Goal: Communication & Community: Participate in discussion

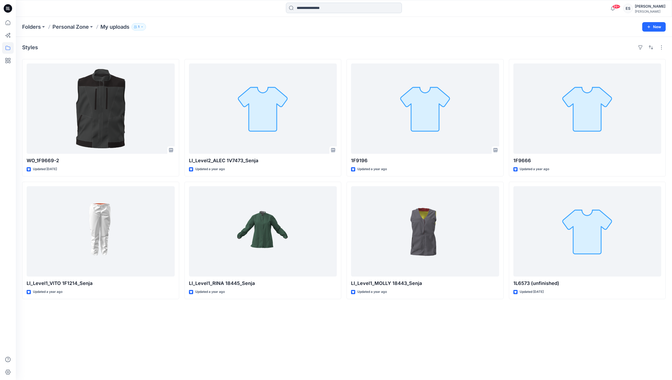
click at [312, 9] on input at bounding box center [344, 8] width 116 height 11
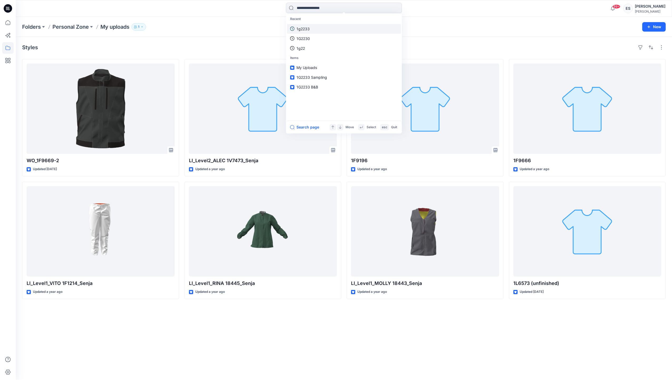
click at [312, 29] on link "1g2233" at bounding box center [344, 29] width 114 height 10
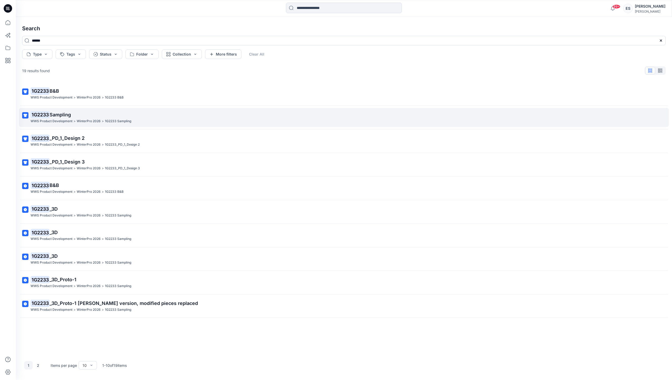
click at [200, 111] on p "1G2233 Sampling" at bounding box center [343, 114] width 625 height 7
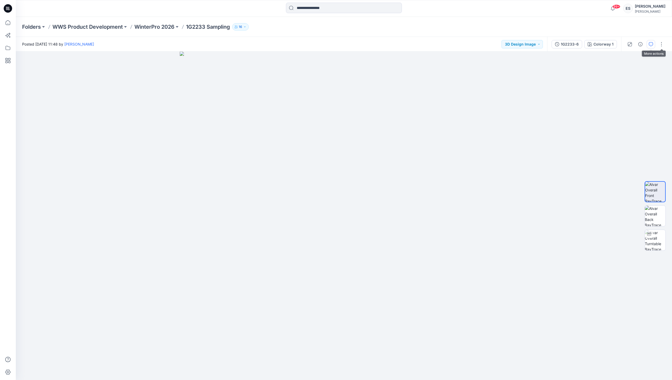
click at [653, 45] on button "button" at bounding box center [650, 44] width 8 height 8
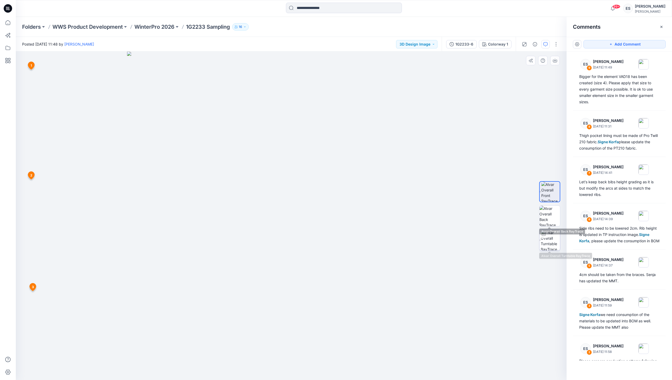
click at [551, 237] on img at bounding box center [550, 240] width 19 height 21
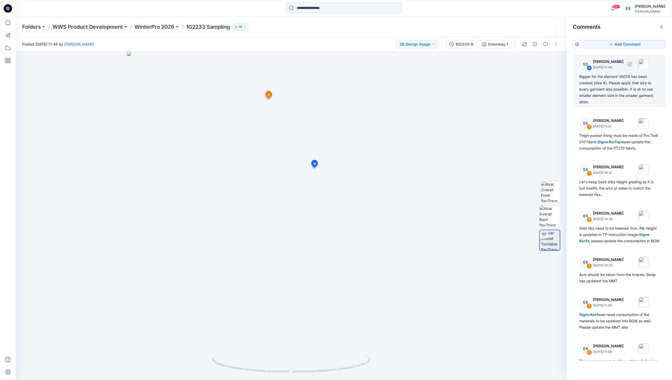
click at [599, 87] on div "Bigger for the element VAD18 has been created (size 4). Please apply that size …" at bounding box center [619, 89] width 80 height 32
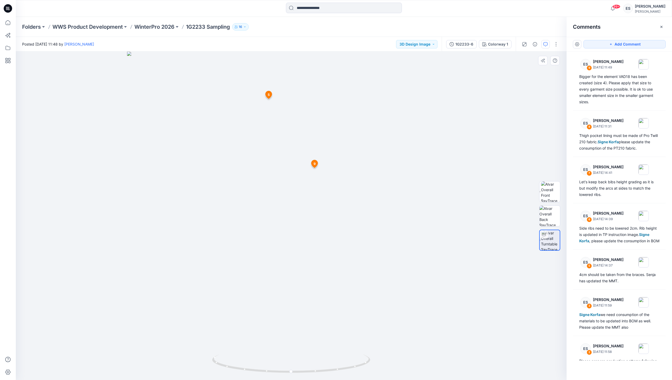
click at [269, 96] on span "5" at bounding box center [269, 94] width 2 height 5
drag, startPoint x: 291, startPoint y: 372, endPoint x: 261, endPoint y: 369, distance: 30.7
click at [261, 369] on icon at bounding box center [291, 365] width 159 height 20
drag, startPoint x: 261, startPoint y: 370, endPoint x: 345, endPoint y: 364, distance: 84.8
click at [345, 364] on icon at bounding box center [291, 365] width 159 height 20
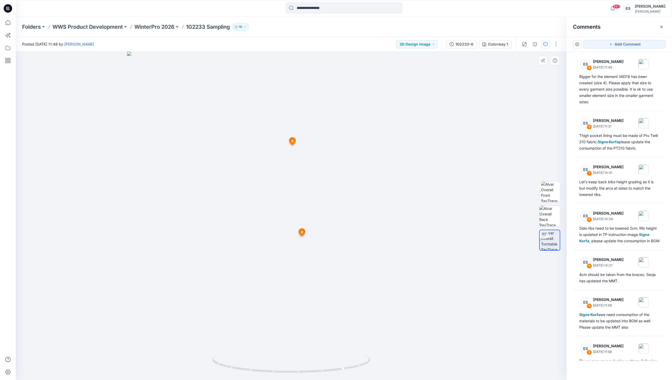
click at [293, 140] on span "6" at bounding box center [292, 141] width 2 height 5
drag, startPoint x: 292, startPoint y: 372, endPoint x: 228, endPoint y: 364, distance: 64.3
click at [228, 364] on icon at bounding box center [291, 365] width 159 height 20
click at [316, 134] on span "7" at bounding box center [316, 134] width 2 height 5
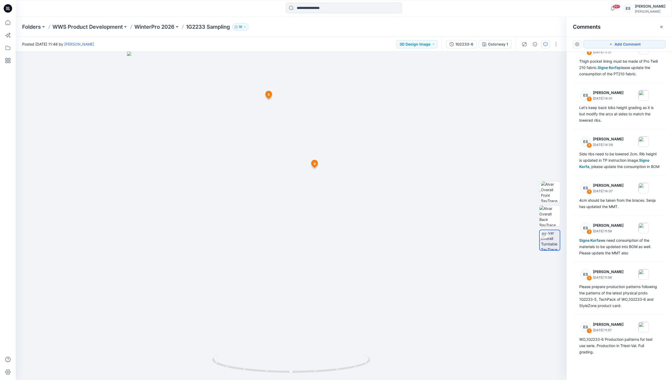
scroll to position [81, 0]
click at [634, 206] on div "4cm should be taken from the braces. Senja has updated the MMT." at bounding box center [619, 203] width 80 height 13
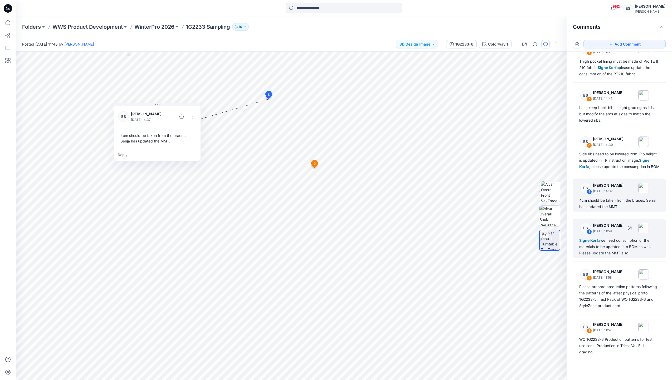
click at [626, 239] on div "Signe Korfa we need consumption of the materials to be updated into BOM as well…" at bounding box center [619, 246] width 80 height 19
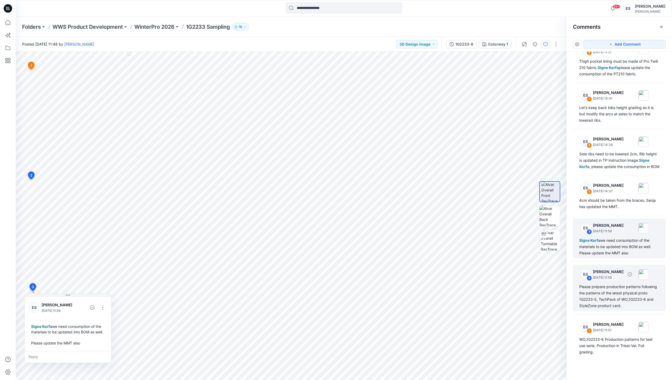
click at [621, 285] on div "Please prepare production patterns following the patterns of the latest physica…" at bounding box center [619, 296] width 80 height 25
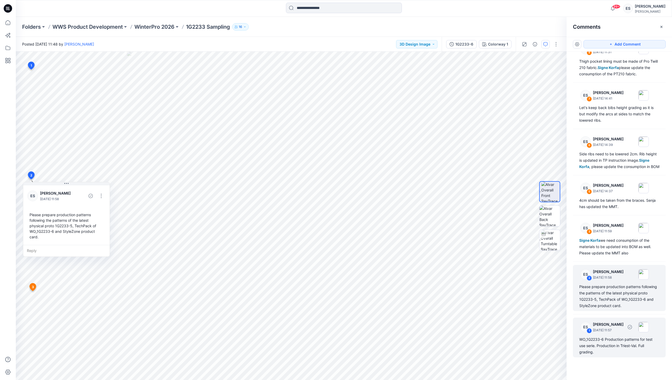
click at [618, 332] on p "[DATE] 11:57" at bounding box center [608, 330] width 31 height 5
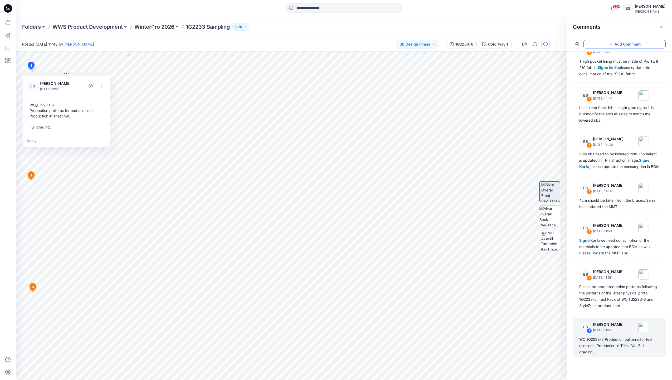
click at [599, 44] on button "Add Comment" at bounding box center [624, 44] width 82 height 8
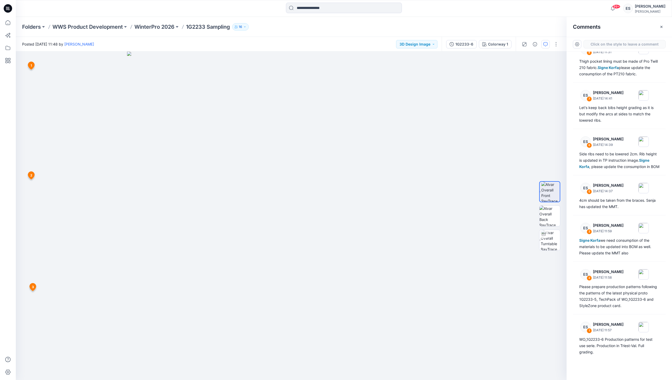
click at [292, 189] on div "10 1 ES [PERSON_NAME] [DATE] 11:57 WO_1G2233-6 Production patterns for test use…" at bounding box center [291, 216] width 551 height 329
drag, startPoint x: 329, startPoint y: 192, endPoint x: 413, endPoint y: 189, distance: 84.4
click at [413, 189] on icon at bounding box center [413, 189] width 1 height 1
click at [408, 202] on textarea at bounding box center [411, 200] width 86 height 21
paste textarea "**********"
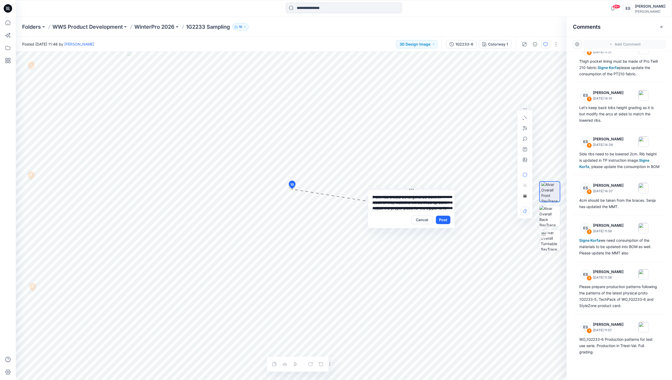
drag, startPoint x: 432, startPoint y: 203, endPoint x: 450, endPoint y: 196, distance: 19.6
click at [432, 203] on textarea "**********" at bounding box center [411, 200] width 86 height 21
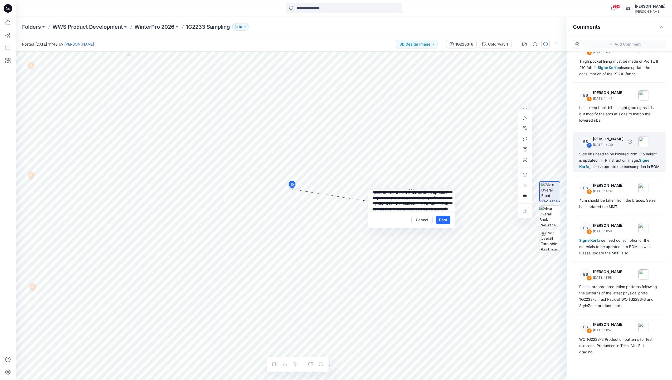
scroll to position [16, 0]
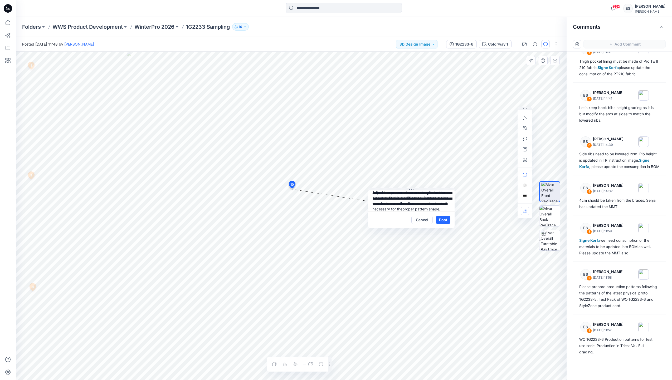
click at [373, 203] on textarea "**********" at bounding box center [411, 200] width 86 height 21
drag, startPoint x: 373, startPoint y: 192, endPoint x: 395, endPoint y: 207, distance: 27.0
click at [395, 207] on textarea "**********" at bounding box center [411, 200] width 86 height 21
click at [393, 196] on textarea "**********" at bounding box center [411, 200] width 86 height 21
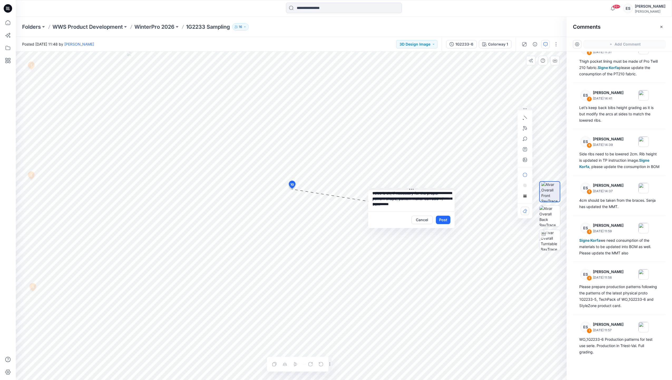
scroll to position [27, 0]
click at [404, 239] on p "[EMAIL_ADDRESS][DOMAIN_NAME]" at bounding box center [407, 241] width 40 height 5
click at [422, 198] on textarea "**********" at bounding box center [411, 200] width 86 height 21
drag, startPoint x: 401, startPoint y: 199, endPoint x: 416, endPoint y: 189, distance: 17.9
click at [401, 198] on textarea "**********" at bounding box center [411, 200] width 86 height 21
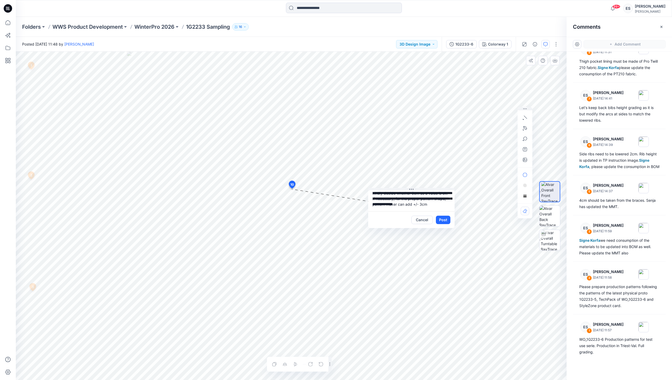
scroll to position [43, 0]
click at [411, 203] on textarea "**********" at bounding box center [411, 200] width 86 height 21
click at [411, 200] on textarea "**********" at bounding box center [411, 200] width 86 height 21
click at [421, 200] on textarea "**********" at bounding box center [411, 200] width 86 height 21
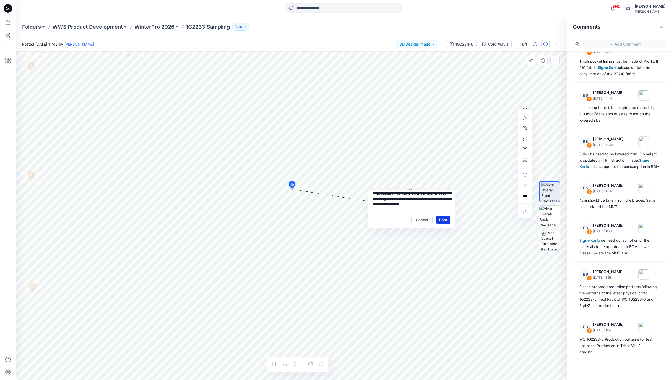
type textarea "**********"
click at [445, 218] on button "Post" at bounding box center [443, 220] width 14 height 8
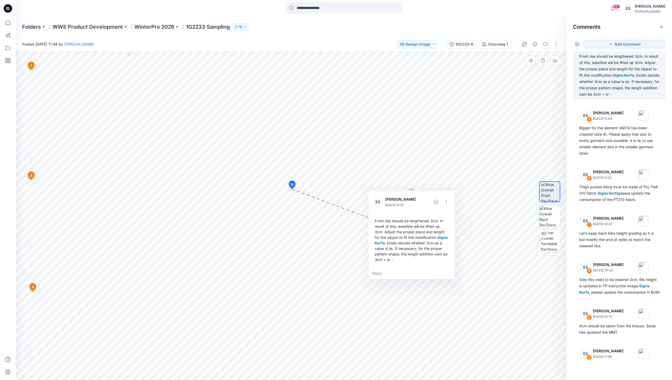
scroll to position [3, 0]
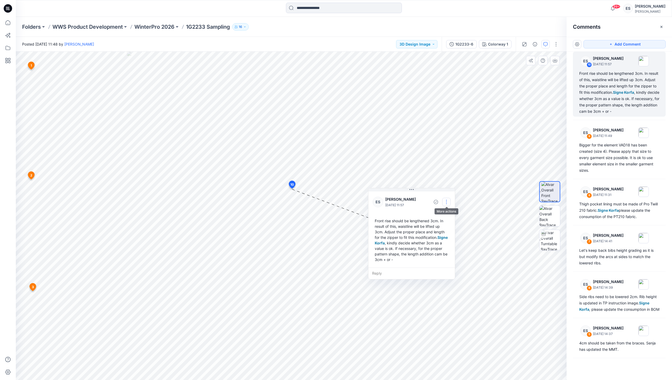
click at [450, 202] on button "button" at bounding box center [446, 202] width 8 height 8
click at [446, 215] on p "Edit comment" at bounding box center [448, 215] width 24 height 6
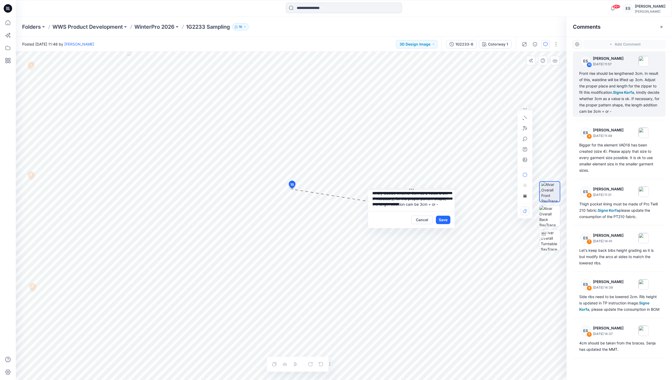
scroll to position [38, 0]
click at [392, 257] on p "Signe Korfa" at bounding box center [407, 256] width 40 height 6
type textarea "**********"
click at [448, 219] on button "Save" at bounding box center [443, 220] width 14 height 8
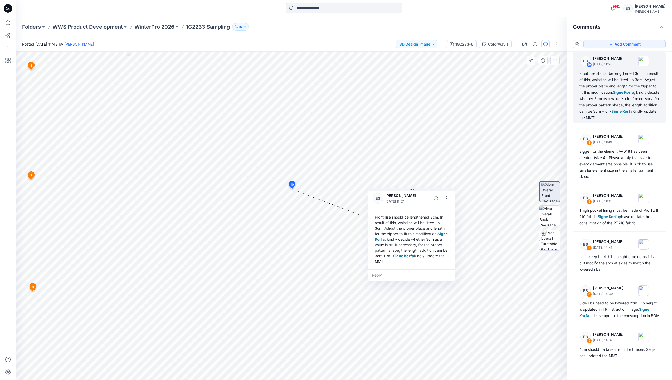
scroll to position [9, 0]
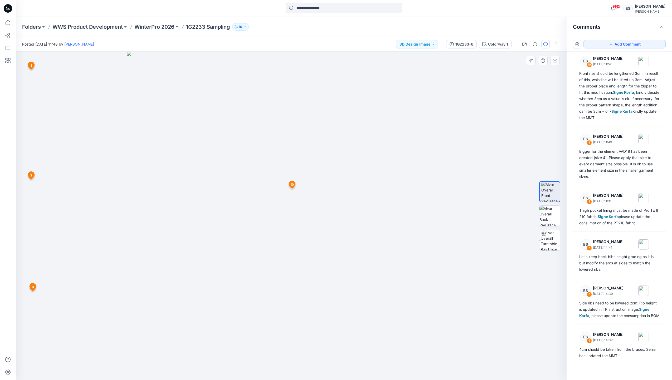
click at [292, 183] on span "10" at bounding box center [291, 184] width 3 height 5
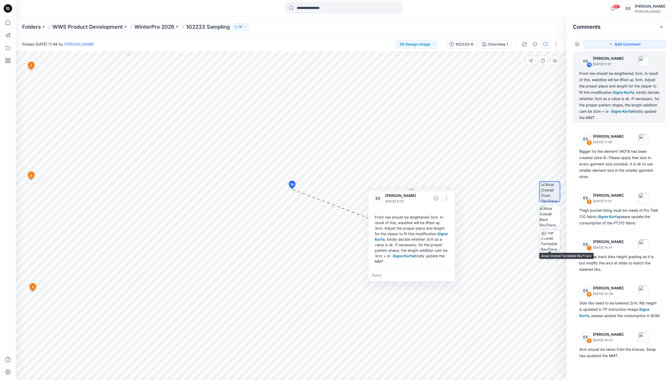
click at [543, 239] on img at bounding box center [550, 240] width 19 height 21
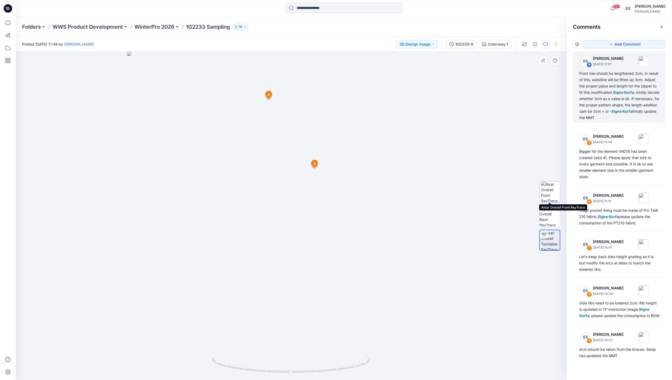
click at [548, 193] on img at bounding box center [550, 192] width 19 height 21
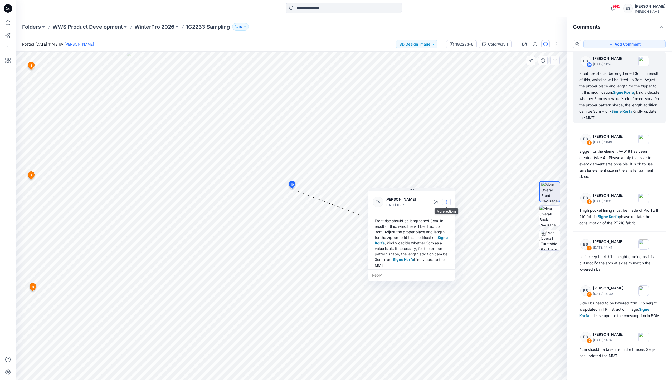
click at [448, 203] on button "button" at bounding box center [446, 202] width 8 height 8
click at [445, 215] on p "Edit comment" at bounding box center [448, 215] width 24 height 6
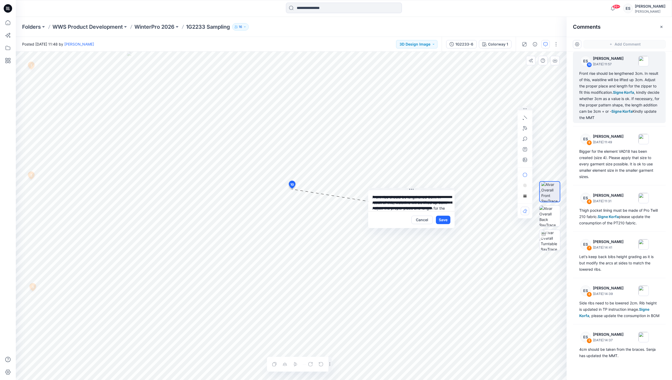
scroll to position [43, 0]
click at [429, 220] on button "Cancel" at bounding box center [421, 220] width 21 height 8
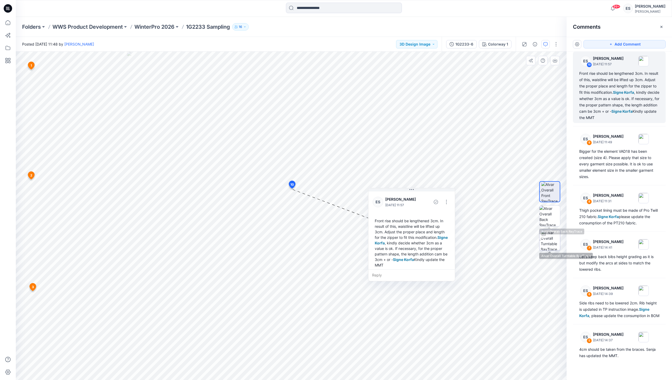
click at [547, 238] on img at bounding box center [550, 240] width 19 height 21
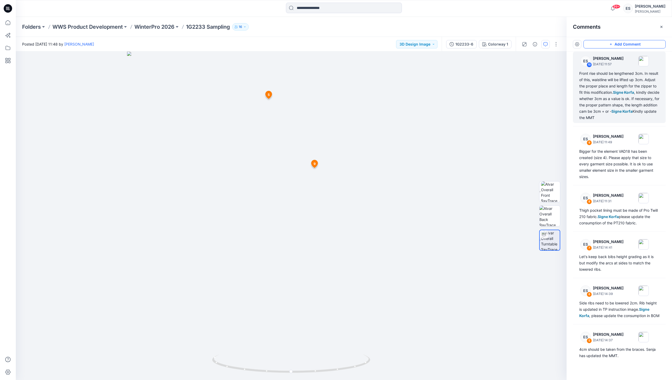
click at [610, 45] on icon "button" at bounding box center [611, 44] width 4 height 4
click at [295, 192] on div "11 5 ES [PERSON_NAME] [DATE] 14:37 4cm should be taken from the braces. Senja h…" at bounding box center [291, 216] width 551 height 329
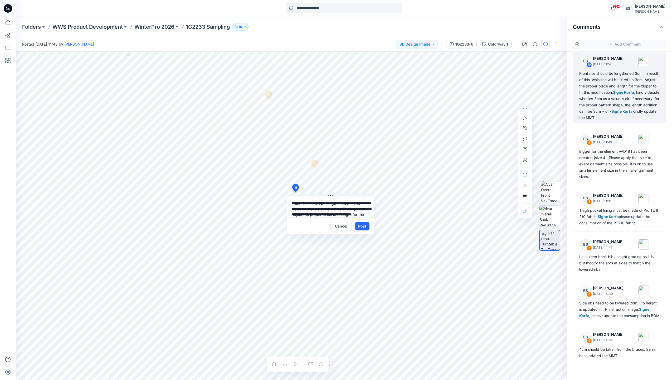
drag, startPoint x: 300, startPoint y: 214, endPoint x: 350, endPoint y: 200, distance: 52.7
click at [300, 214] on textarea "**********" at bounding box center [330, 207] width 86 height 21
type textarea "**********"
click at [366, 224] on button "Post" at bounding box center [362, 226] width 14 height 8
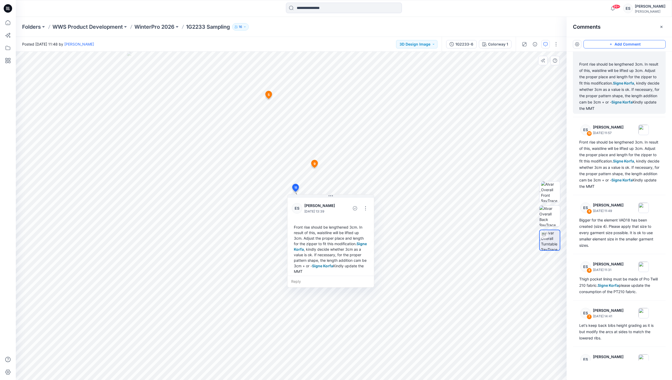
scroll to position [3, 0]
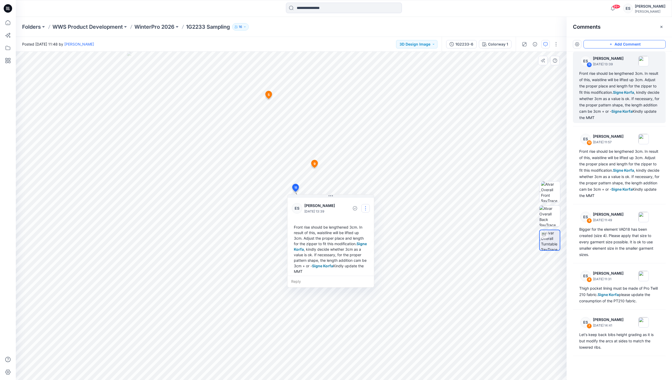
click at [369, 208] on button "button" at bounding box center [365, 208] width 8 height 8
click at [371, 221] on p "Edit comment" at bounding box center [367, 221] width 24 height 6
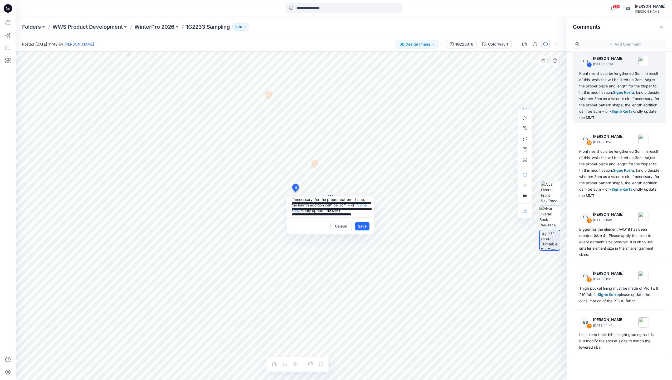
scroll to position [43, 0]
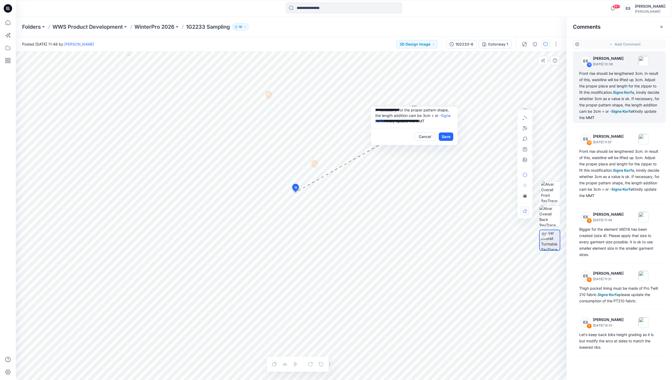
drag, startPoint x: 330, startPoint y: 195, endPoint x: 413, endPoint y: 106, distance: 122.5
click at [413, 106] on icon at bounding box center [414, 106] width 4 height 4
click at [447, 136] on button "Save" at bounding box center [446, 137] width 14 height 8
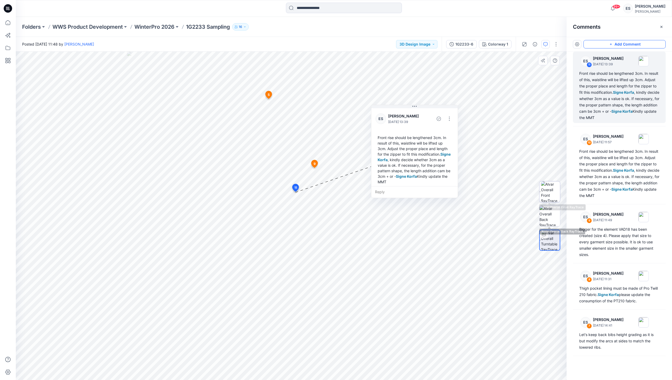
click at [549, 195] on img at bounding box center [550, 192] width 19 height 21
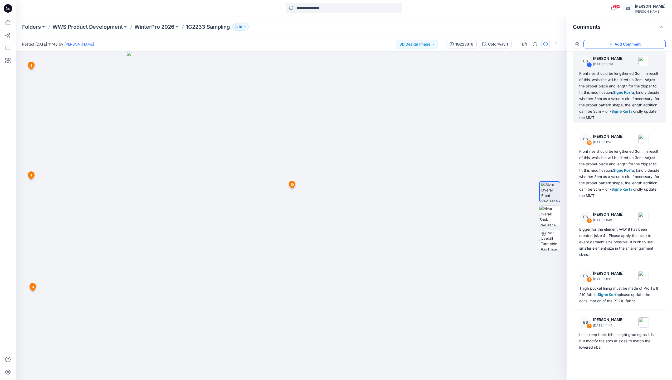
click at [291, 185] on span "10" at bounding box center [291, 184] width 3 height 5
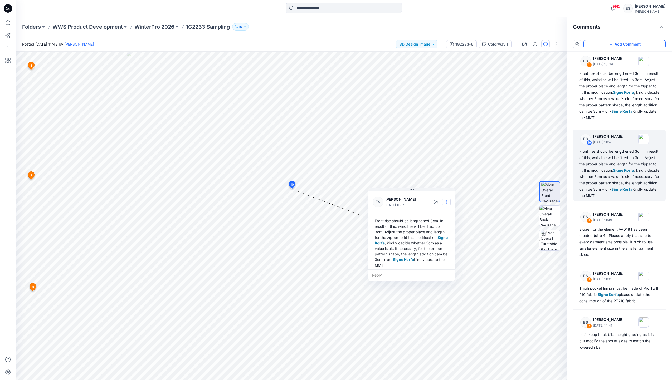
click at [446, 205] on button "button" at bounding box center [446, 202] width 8 height 8
click at [447, 228] on p "Delete thread" at bounding box center [447, 229] width 23 height 6
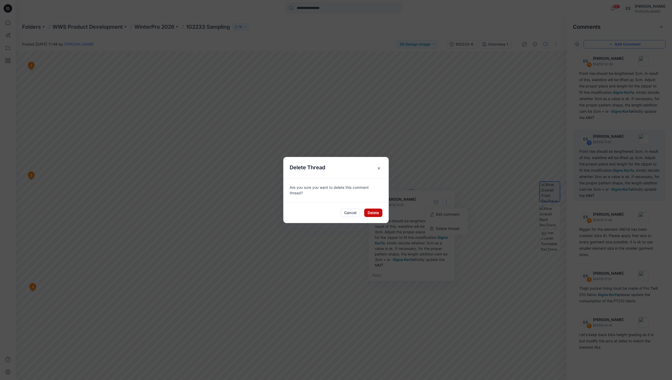
click at [373, 210] on button "Delete" at bounding box center [373, 213] width 18 height 8
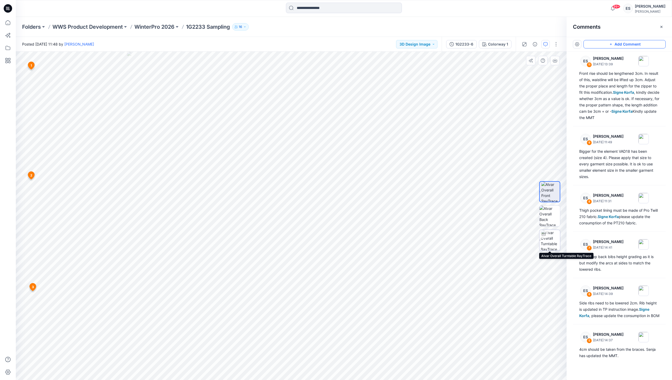
click at [548, 247] on img at bounding box center [550, 240] width 19 height 21
drag, startPoint x: 292, startPoint y: 373, endPoint x: 347, endPoint y: 369, distance: 55.2
click at [347, 369] on icon at bounding box center [291, 365] width 159 height 20
click at [302, 232] on span "8" at bounding box center [302, 232] width 2 height 5
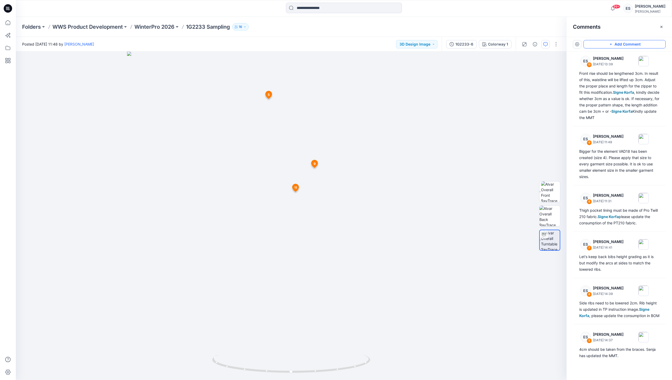
click at [314, 165] on span "9" at bounding box center [314, 163] width 2 height 5
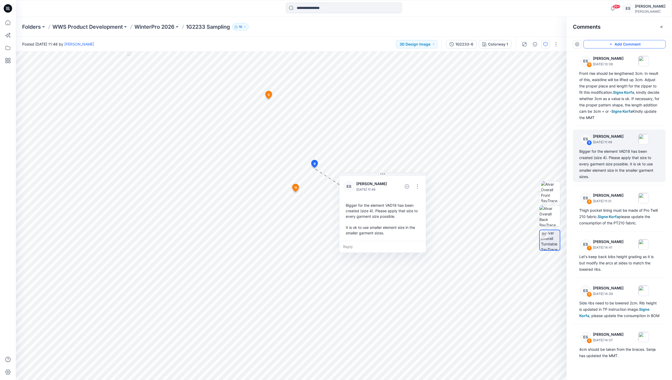
click at [297, 188] on icon at bounding box center [295, 188] width 6 height 8
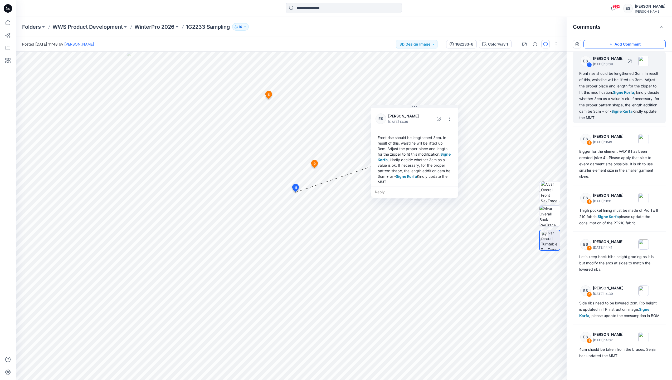
click at [600, 94] on div "Front rise should be lengthened 3cm. In result of this, waistline will be lifte…" at bounding box center [619, 95] width 80 height 51
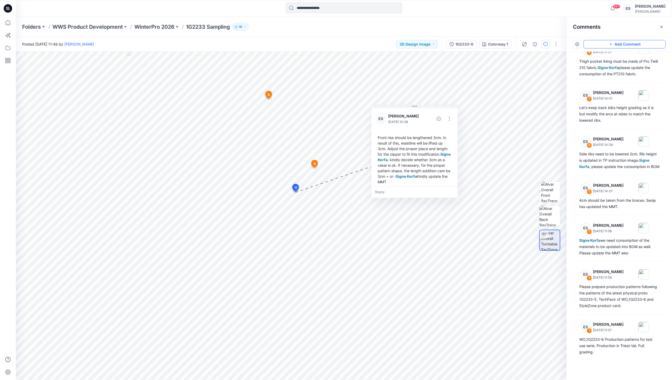
scroll to position [159, 0]
click at [610, 241] on div "Signe Korfa we need consumption of the materials to be updated into BOM as well…" at bounding box center [619, 246] width 80 height 19
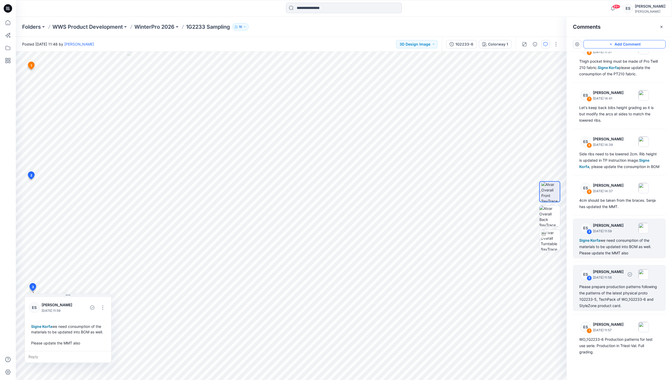
click at [616, 281] on div "ES 2 [PERSON_NAME] [DATE] 11:58" at bounding box center [612, 274] width 73 height 14
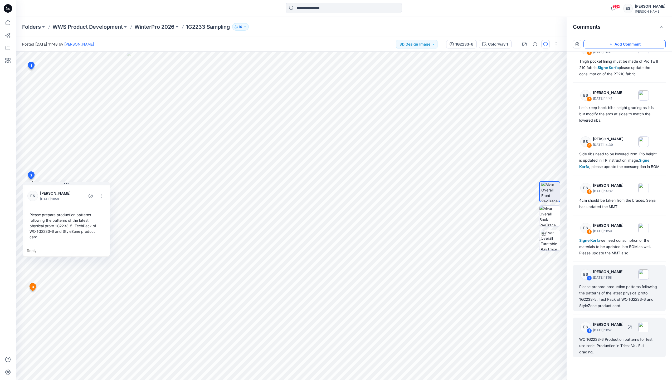
click at [618, 330] on p "[DATE] 11:57" at bounding box center [608, 330] width 31 height 5
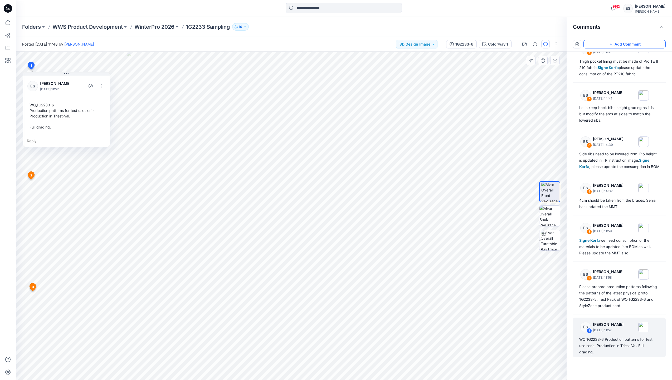
click at [31, 176] on span "2" at bounding box center [31, 175] width 2 height 5
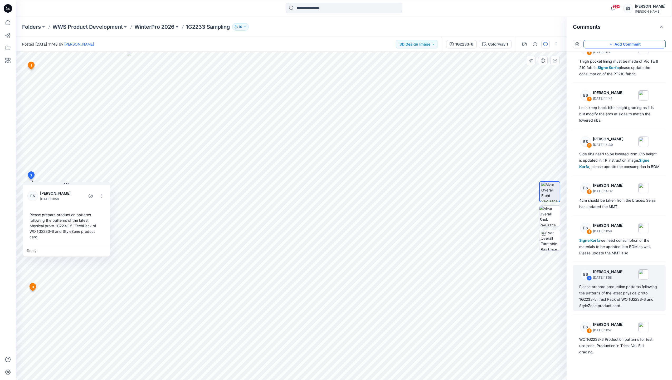
click at [33, 285] on span "3" at bounding box center [33, 287] width 2 height 5
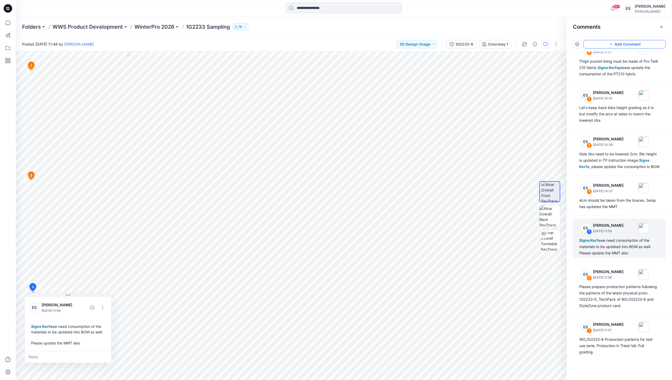
click at [336, 8] on input at bounding box center [344, 8] width 116 height 11
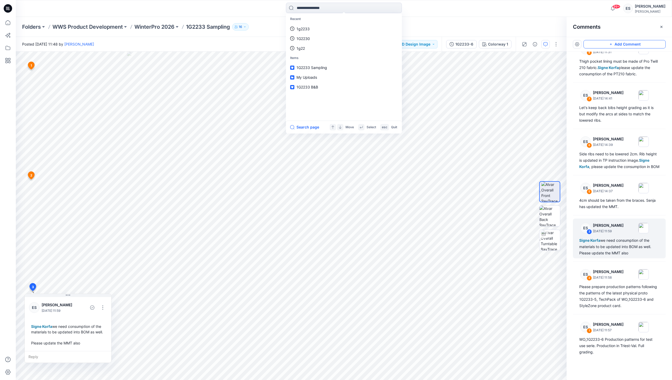
paste input "******"
type input "******"
click at [337, 9] on input "******" at bounding box center [344, 8] width 116 height 11
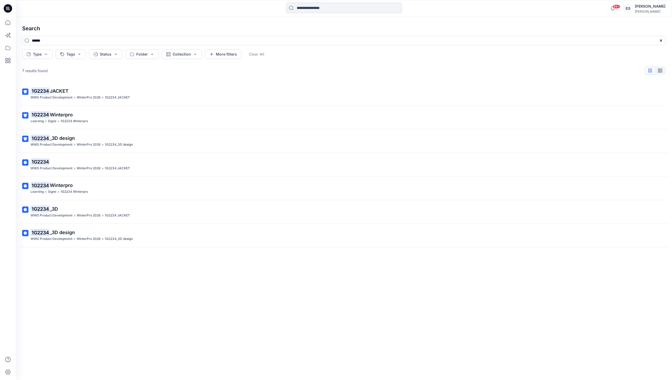
drag, startPoint x: 337, startPoint y: 7, endPoint x: 340, endPoint y: 7, distance: 3.8
click at [338, 6] on input at bounding box center [344, 8] width 116 height 11
type input "*"
click at [327, 37] on link "1g2233" at bounding box center [344, 39] width 114 height 10
type input "******"
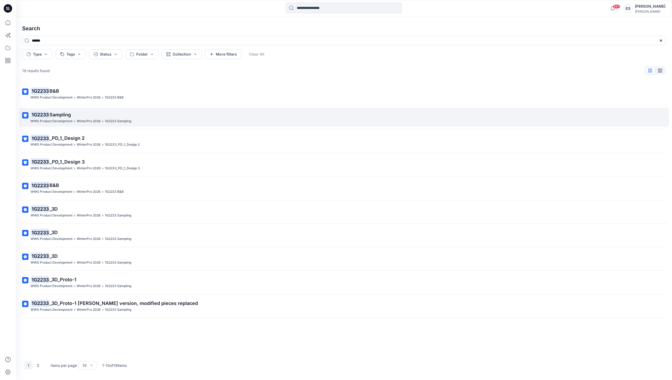
click at [146, 116] on p "1G2233 Sampling" at bounding box center [343, 114] width 625 height 7
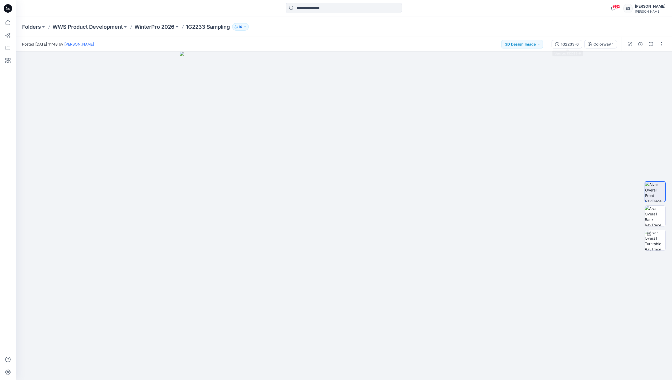
drag, startPoint x: 571, startPoint y: 44, endPoint x: 574, endPoint y: 39, distance: 5.7
click at [573, 42] on div "1G2233-6" at bounding box center [570, 44] width 18 height 6
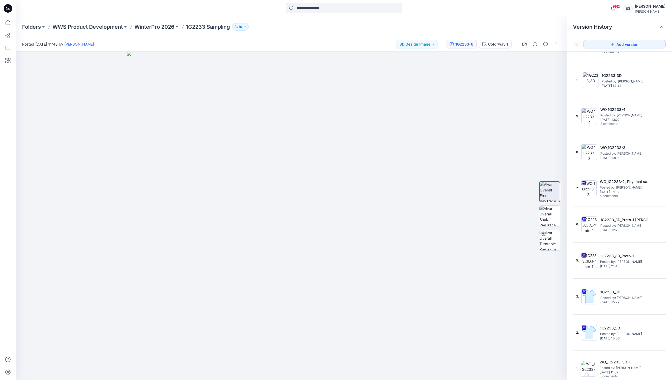
scroll to position [101, 0]
click at [638, 369] on span "Posted by: [PERSON_NAME]" at bounding box center [625, 367] width 53 height 5
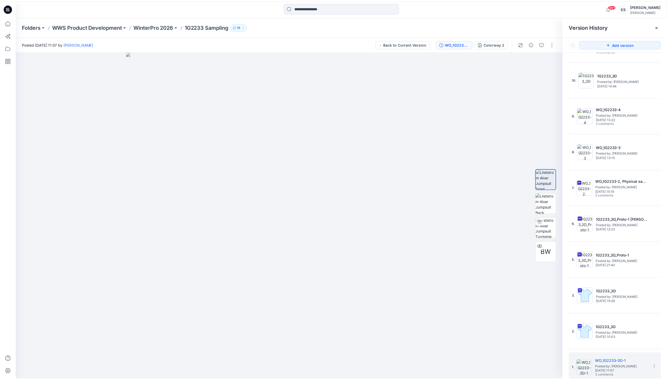
scroll to position [102, 0]
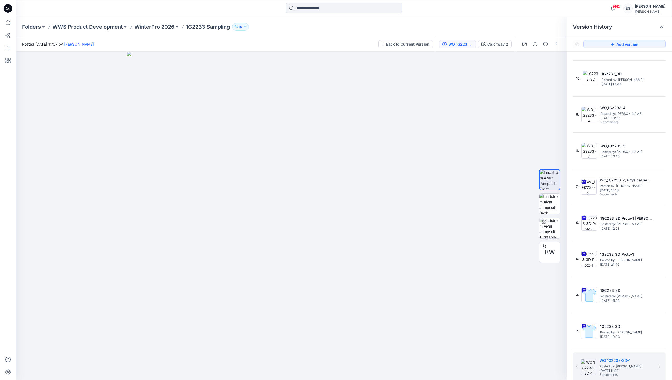
click at [330, 8] on input at bounding box center [344, 8] width 116 height 11
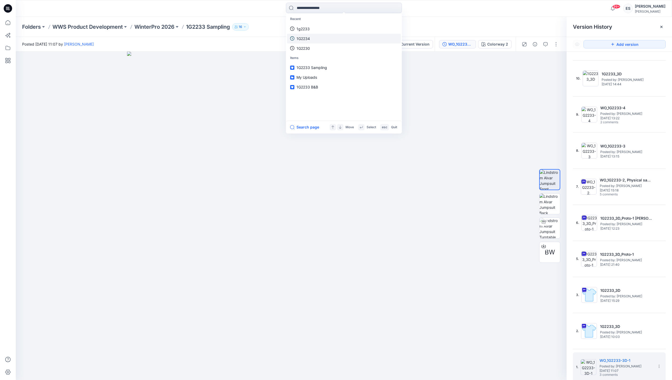
click at [330, 35] on link "1G2234" at bounding box center [344, 39] width 114 height 10
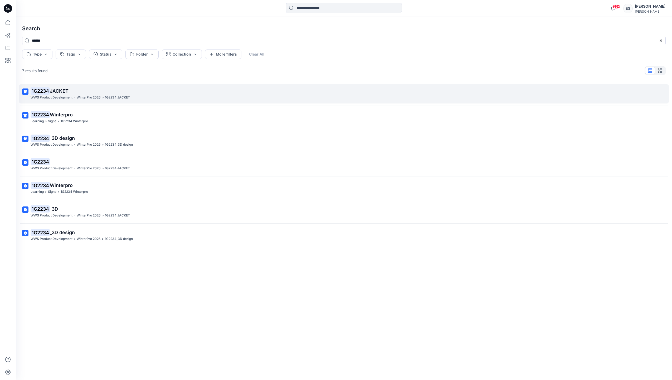
click at [131, 102] on link "1G2234 JACKET WWS Product Development > WinterPro 2026 > 1G2234 JACKET" at bounding box center [344, 93] width 650 height 19
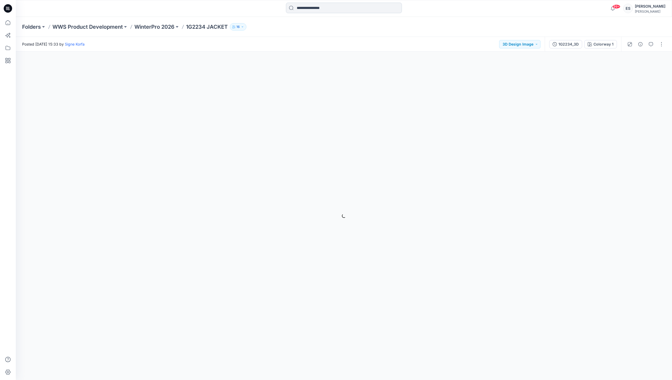
click at [377, 5] on input at bounding box center [344, 8] width 116 height 11
click at [363, 31] on link "1G2234" at bounding box center [344, 29] width 114 height 10
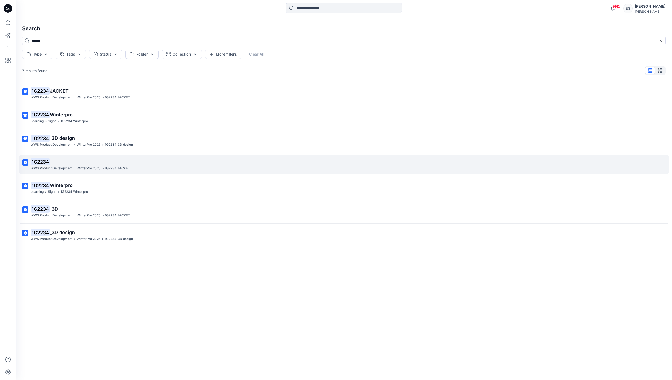
click at [115, 172] on link "1G2234 WWS Product Development > WinterPro 2026 > 1G2234 JACKET" at bounding box center [344, 164] width 650 height 19
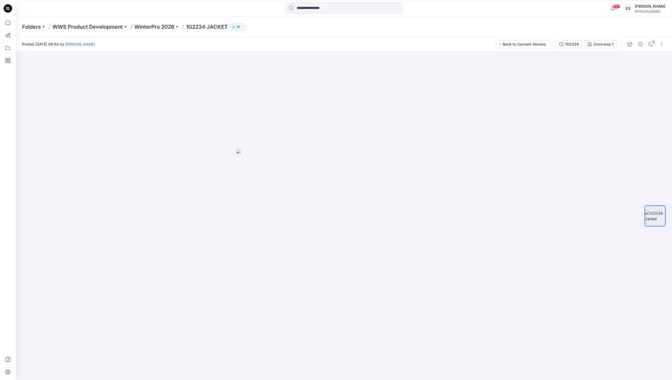
click at [321, 8] on input at bounding box center [344, 8] width 116 height 11
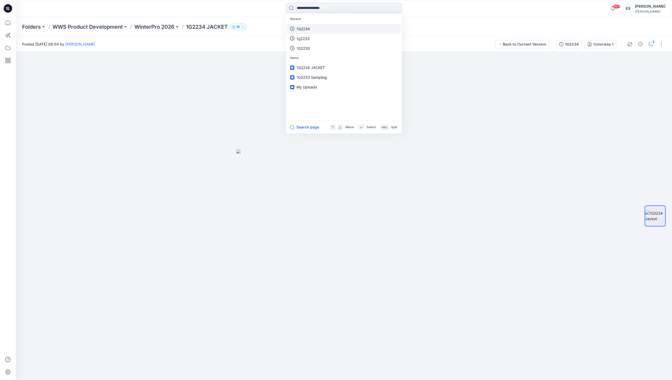
click at [332, 31] on link "1G2234" at bounding box center [344, 29] width 114 height 10
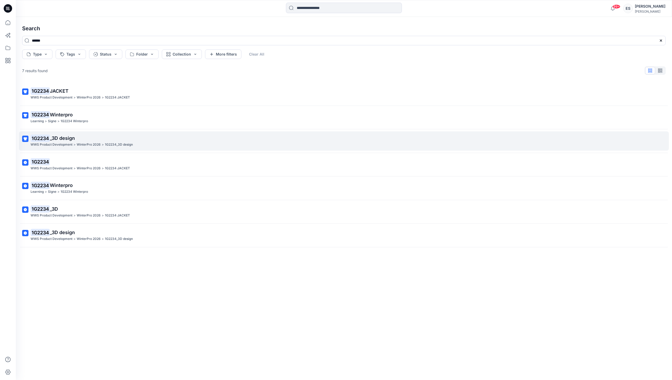
click at [173, 145] on div "WWS Product Development > WinterPro 2026 > 1G2234_3D design" at bounding box center [343, 145] width 625 height 6
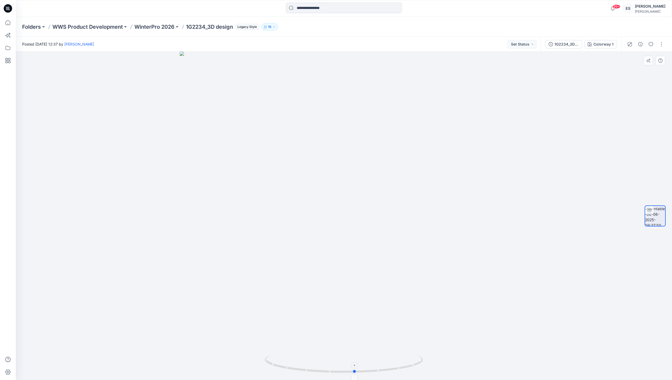
drag, startPoint x: 343, startPoint y: 373, endPoint x: 354, endPoint y: 357, distance: 19.1
click at [354, 357] on icon at bounding box center [344, 365] width 159 height 20
click at [258, 5] on div at bounding box center [344, 9] width 328 height 12
click at [315, 7] on input at bounding box center [344, 8] width 116 height 11
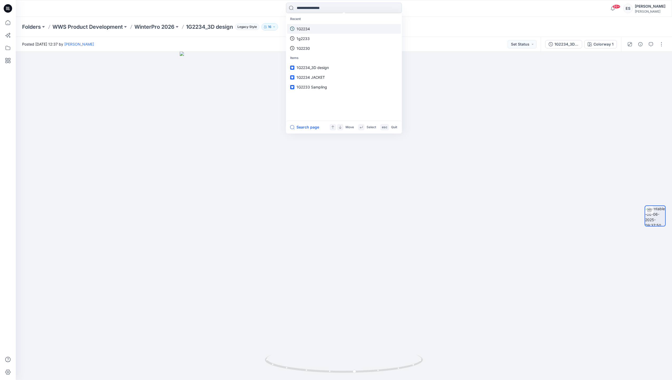
click at [320, 31] on link "1G2234" at bounding box center [344, 29] width 114 height 10
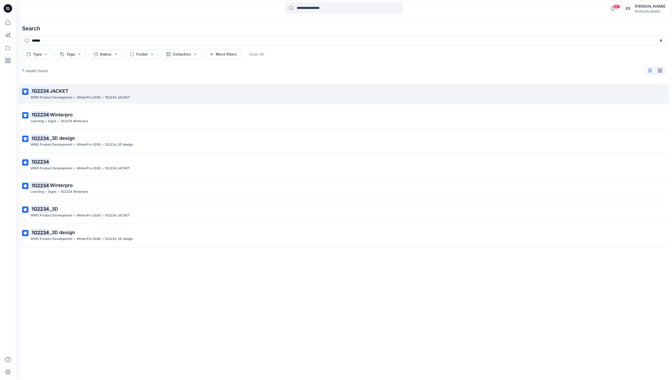
click at [169, 96] on div "WWS Product Development > WinterPro 2026 > 1G2234 JACKET" at bounding box center [343, 98] width 625 height 6
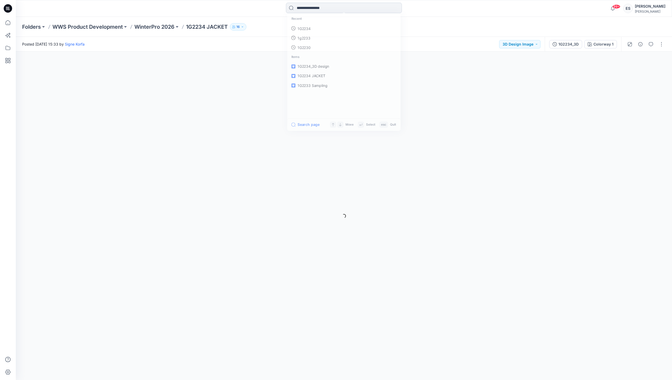
click at [375, 10] on input at bounding box center [344, 8] width 116 height 11
click at [371, 27] on link "1G2234" at bounding box center [344, 29] width 114 height 10
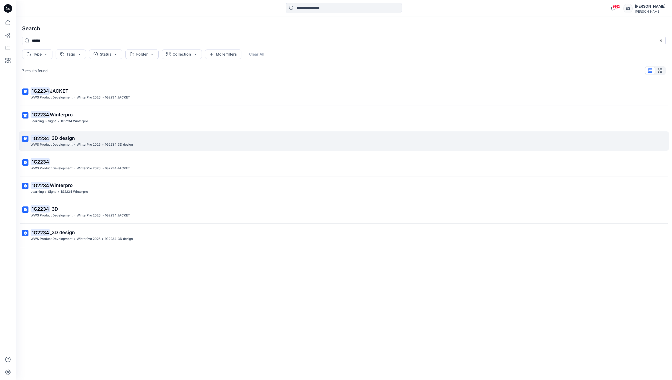
click at [115, 148] on link "1G2234 _3D design WWS Product Development > WinterPro 2026 > 1G2234_3D design" at bounding box center [344, 140] width 650 height 19
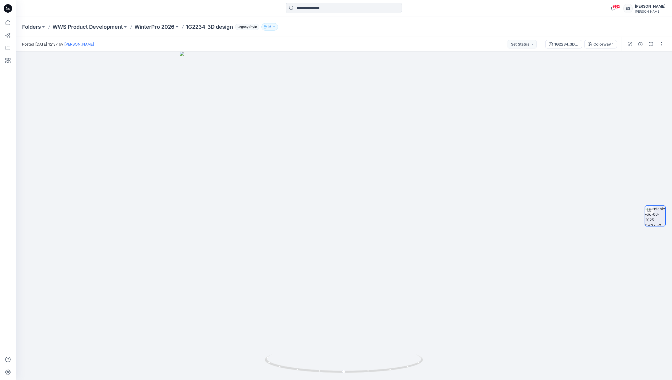
click at [330, 11] on input at bounding box center [344, 8] width 116 height 11
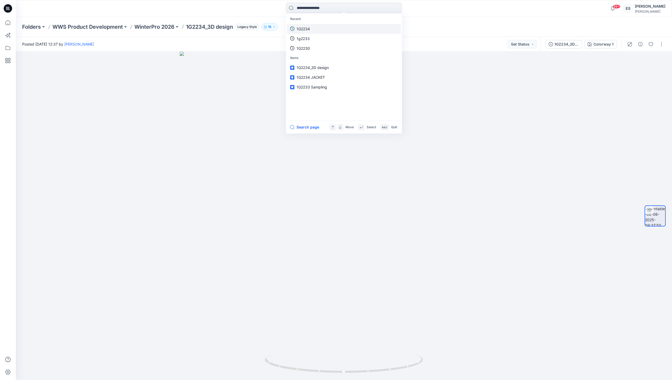
click at [315, 30] on link "1G2234" at bounding box center [344, 29] width 114 height 10
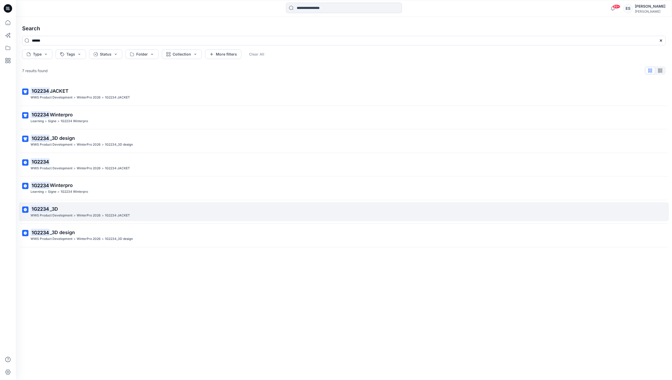
click at [199, 220] on link "1G2234 _3D WWS Product Development > WinterPro 2026 > 1G2234 JACKET" at bounding box center [344, 211] width 650 height 19
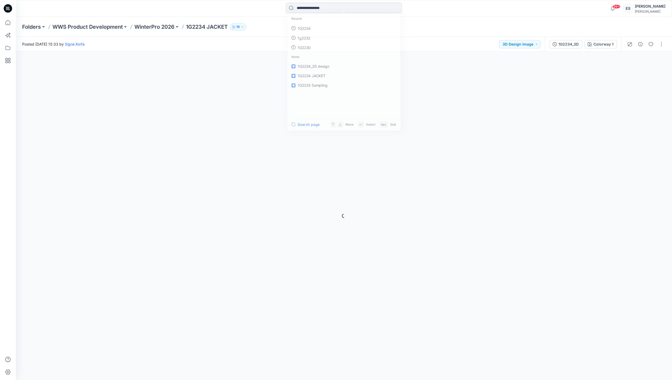
click at [340, 12] on input at bounding box center [344, 8] width 116 height 11
click at [342, 24] on link "1G2234" at bounding box center [344, 29] width 114 height 10
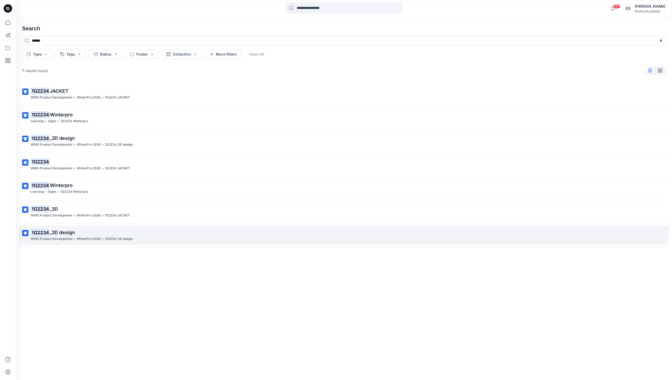
click at [262, 240] on div "WWS Product Development > WinterPro 2026 > 1G2234_3D design" at bounding box center [343, 239] width 625 height 6
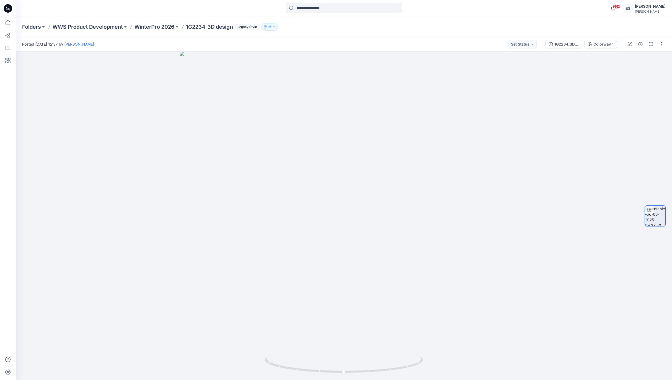
click at [318, 11] on input at bounding box center [344, 8] width 116 height 11
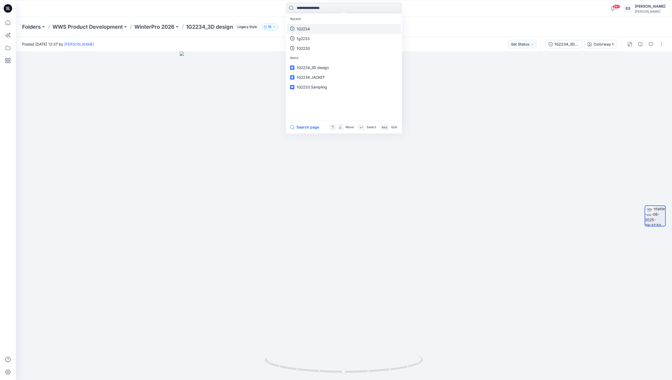
click at [329, 30] on link "1G2234" at bounding box center [344, 29] width 114 height 10
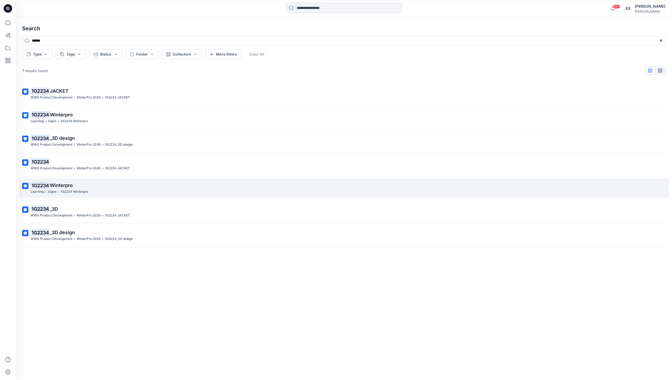
click at [135, 188] on p "1G2234 Winterpro" at bounding box center [343, 185] width 625 height 7
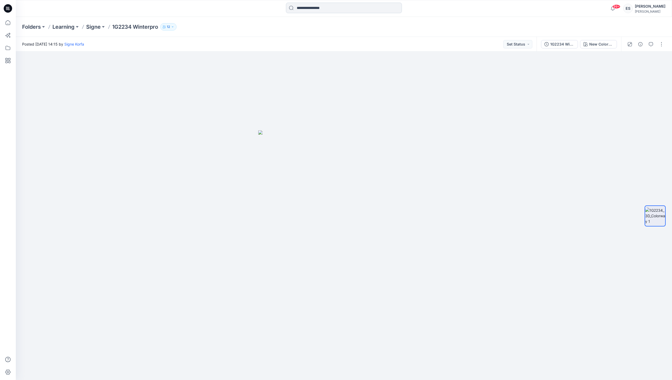
click at [314, 8] on input at bounding box center [344, 8] width 116 height 11
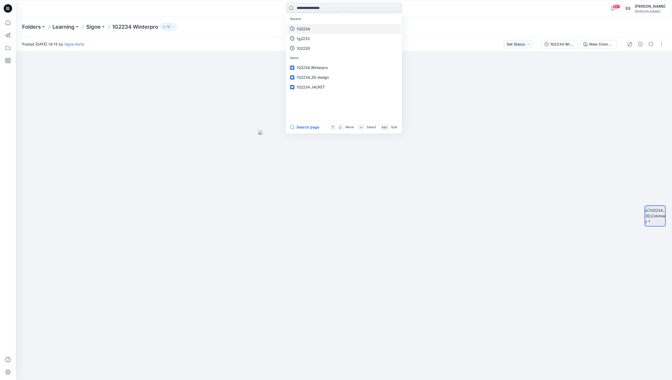
click at [314, 31] on link "1G2234" at bounding box center [344, 29] width 114 height 10
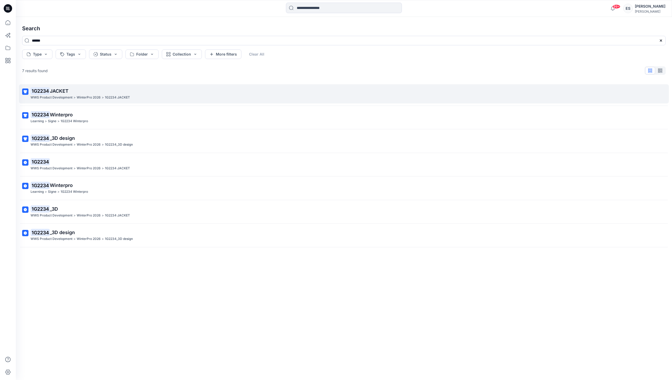
click at [199, 98] on div "WWS Product Development > WinterPro 2026 > 1G2234 JACKET" at bounding box center [343, 98] width 625 height 6
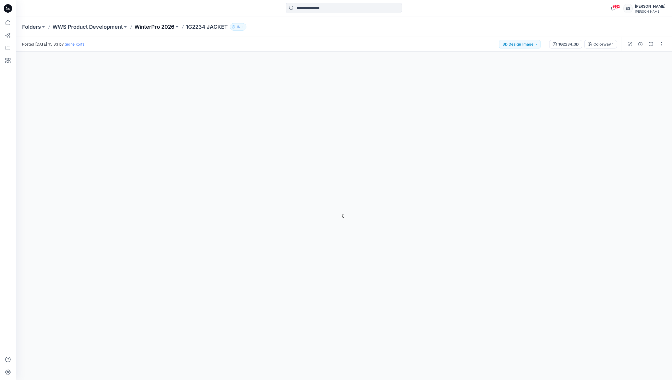
click at [164, 27] on p "WinterPro 2026" at bounding box center [154, 26] width 40 height 7
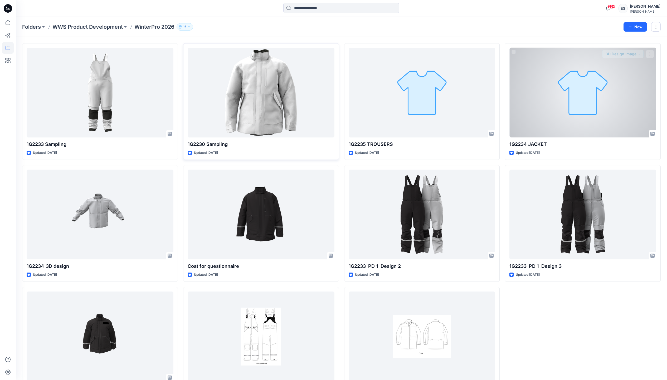
scroll to position [12, 0]
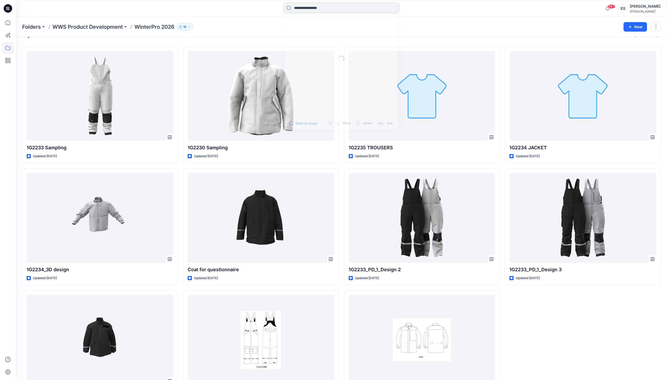
click at [346, 9] on input at bounding box center [341, 8] width 116 height 11
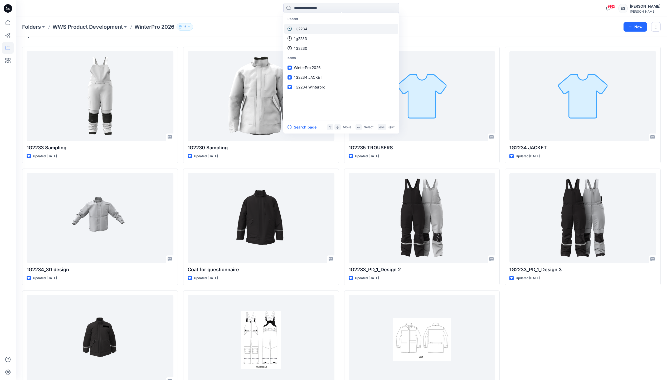
click at [343, 28] on link "1G2234" at bounding box center [341, 29] width 114 height 10
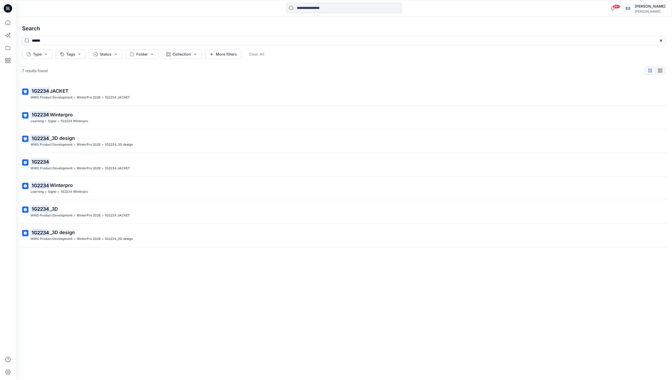
click at [144, 154] on div "1G2234 JACKET WWS Product Development > WinterPro 2026 > 1G2234 JACKET 1G2234 W…" at bounding box center [344, 222] width 652 height 281
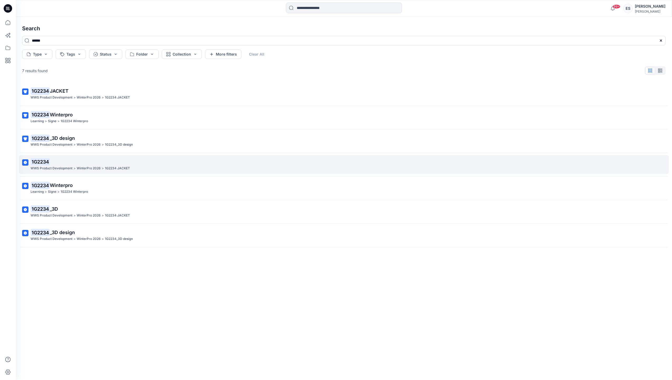
click at [143, 162] on p "1G2234" at bounding box center [343, 161] width 625 height 7
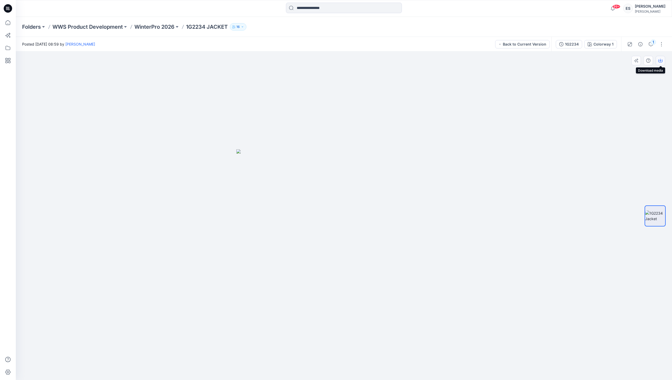
click at [663, 61] on button "button" at bounding box center [659, 60] width 9 height 9
click at [585, 104] on div at bounding box center [344, 216] width 656 height 329
click at [276, 354] on div at bounding box center [344, 216] width 656 height 329
click at [330, 8] on input at bounding box center [344, 8] width 116 height 11
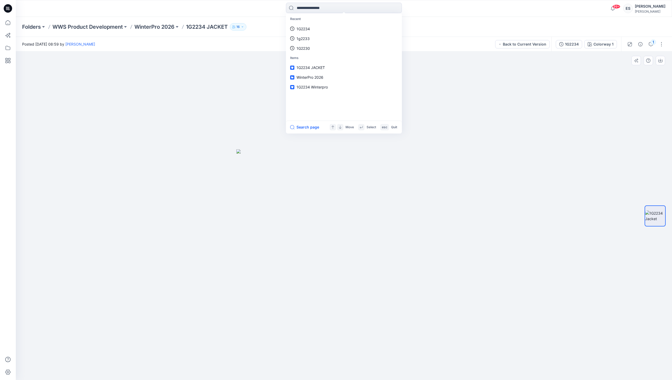
click at [236, 64] on div at bounding box center [344, 216] width 656 height 329
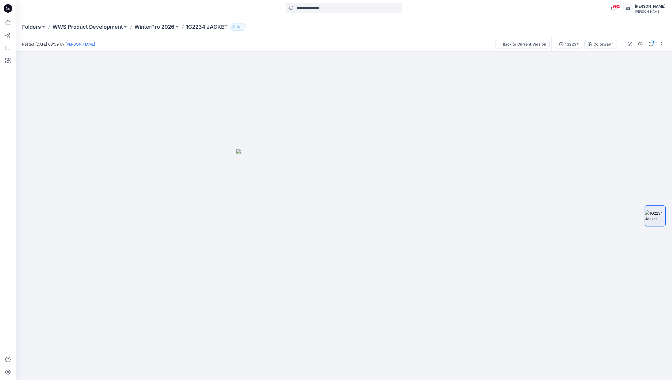
click at [325, 12] on input at bounding box center [344, 8] width 116 height 11
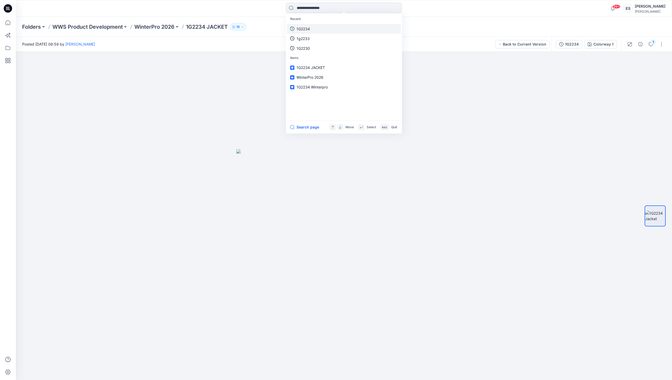
click at [325, 30] on link "1G2234" at bounding box center [344, 29] width 114 height 10
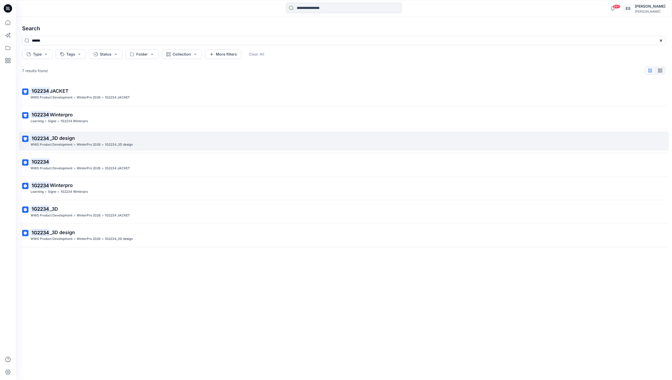
click at [170, 148] on link "1G2234 _3D design WWS Product Development > WinterPro 2026 > 1G2234_3D design" at bounding box center [344, 140] width 650 height 19
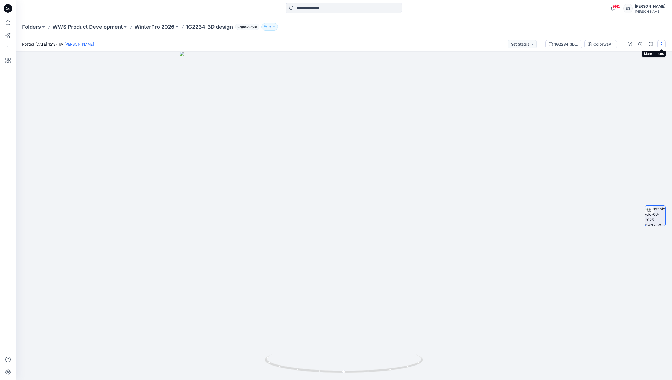
click at [658, 45] on button "button" at bounding box center [661, 44] width 8 height 8
click at [579, 43] on div "1G2234_3D design" at bounding box center [566, 44] width 24 height 6
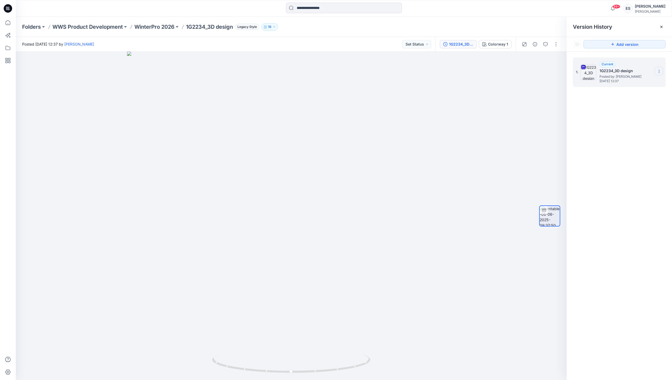
click at [661, 71] on section at bounding box center [658, 71] width 8 height 8
drag, startPoint x: 292, startPoint y: 373, endPoint x: 333, endPoint y: 371, distance: 41.7
click at [333, 371] on icon at bounding box center [291, 365] width 159 height 20
click at [228, 13] on div at bounding box center [344, 9] width 328 height 12
drag, startPoint x: 455, startPoint y: 10, endPoint x: 232, endPoint y: 12, distance: 223.7
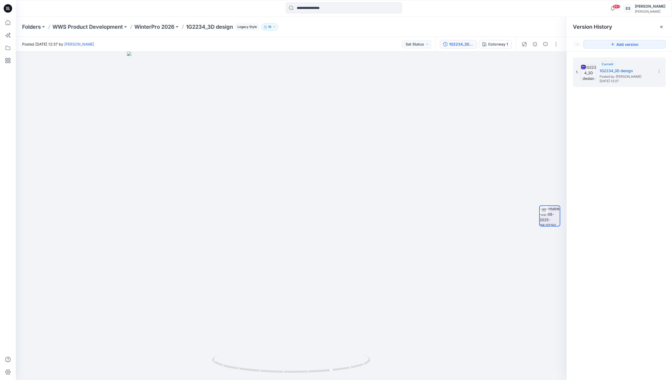
click at [455, 10] on div at bounding box center [344, 9] width 328 height 12
click at [158, 28] on p "WinterPro 2026" at bounding box center [154, 26] width 40 height 7
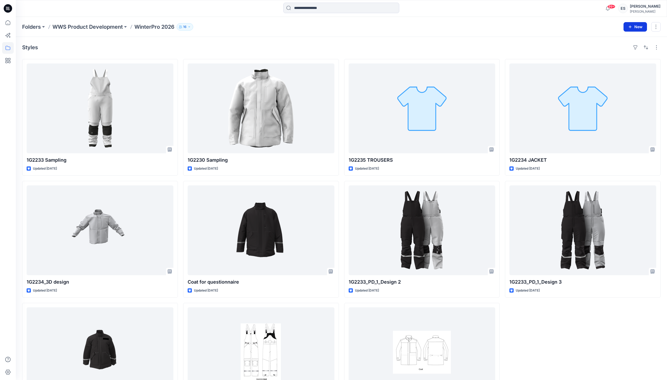
click at [629, 29] on button "New" at bounding box center [634, 26] width 23 height 9
click at [612, 41] on p "New Style" at bounding box center [619, 40] width 18 height 6
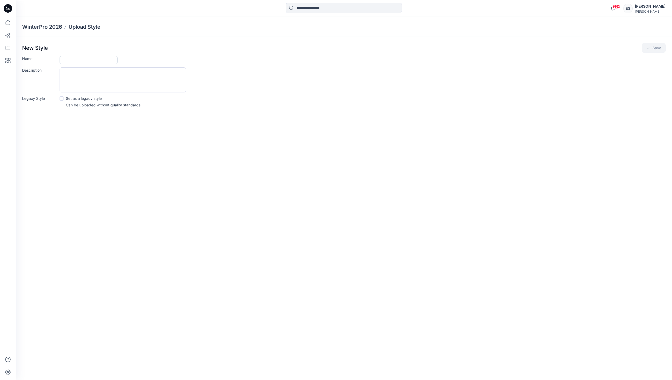
click at [80, 57] on input "Name" at bounding box center [89, 60] width 58 height 8
drag, startPoint x: 77, startPoint y: 60, endPoint x: 90, endPoint y: 43, distance: 21.0
click at [77, 59] on input "**********" at bounding box center [89, 60] width 58 height 8
type input "**********"
click at [662, 48] on button "Save" at bounding box center [653, 47] width 24 height 9
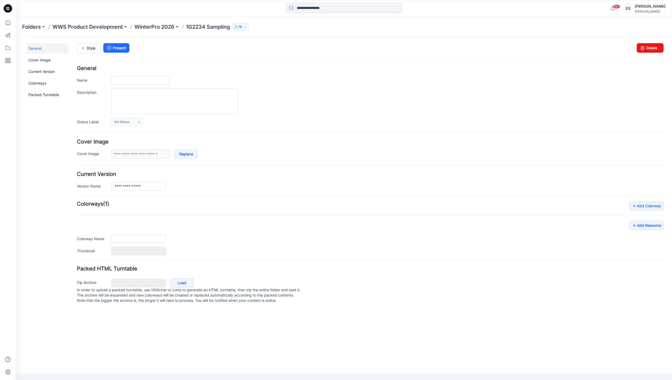
type input "**********"
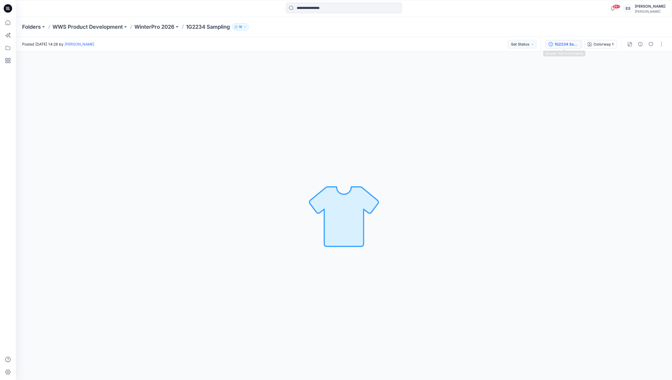
click at [566, 41] on button "1G2234 Sampling" at bounding box center [563, 44] width 37 height 8
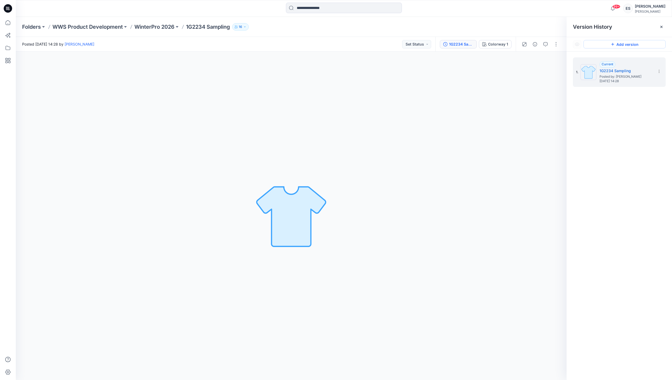
click at [623, 46] on button "Add version" at bounding box center [624, 44] width 82 height 8
click at [542, 44] on button "button" at bounding box center [545, 44] width 8 height 8
click at [454, 49] on div "1G2234 Sampling Colorway 1" at bounding box center [475, 44] width 80 height 15
click at [453, 46] on div "1G2234 Sampling" at bounding box center [461, 44] width 24 height 6
click at [658, 74] on section at bounding box center [658, 71] width 8 height 8
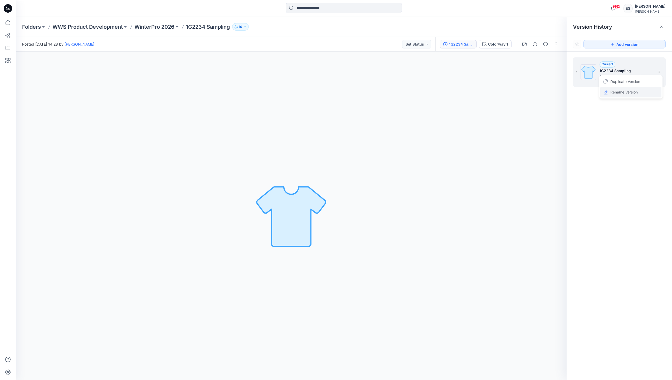
click at [631, 91] on span "Rename Version" at bounding box center [623, 92] width 27 height 6
click at [624, 71] on input "**********" at bounding box center [633, 70] width 58 height 8
type input "**********"
click at [319, 12] on input at bounding box center [344, 8] width 116 height 11
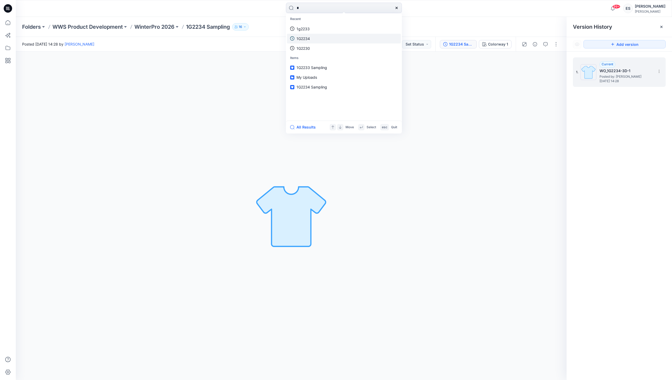
type input "*"
click at [322, 40] on link "1G2234" at bounding box center [344, 39] width 114 height 10
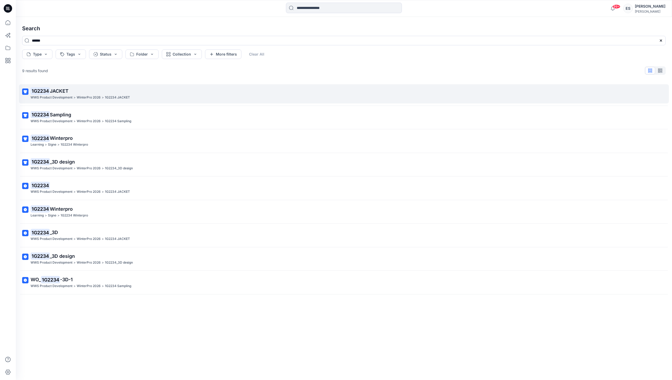
click at [193, 93] on p "1G2234 JACKET" at bounding box center [343, 90] width 625 height 7
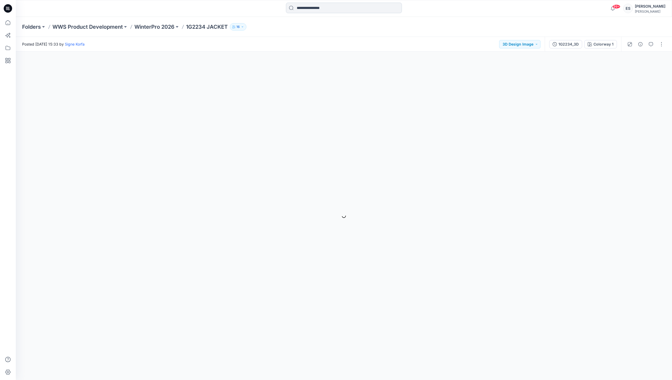
click at [352, 6] on input at bounding box center [344, 8] width 116 height 11
click at [347, 24] on link "1G2234" at bounding box center [344, 29] width 114 height 10
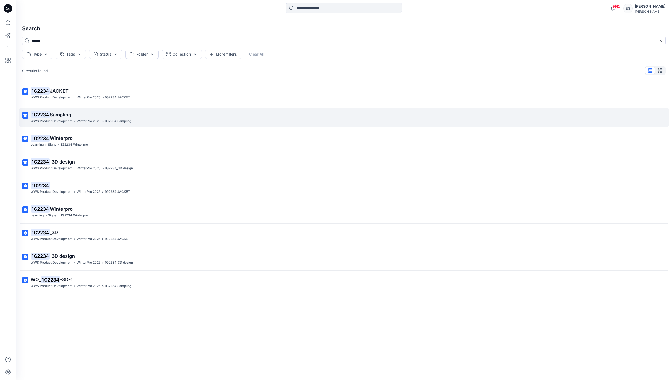
click at [158, 117] on p "1G2234 Sampling" at bounding box center [343, 114] width 625 height 7
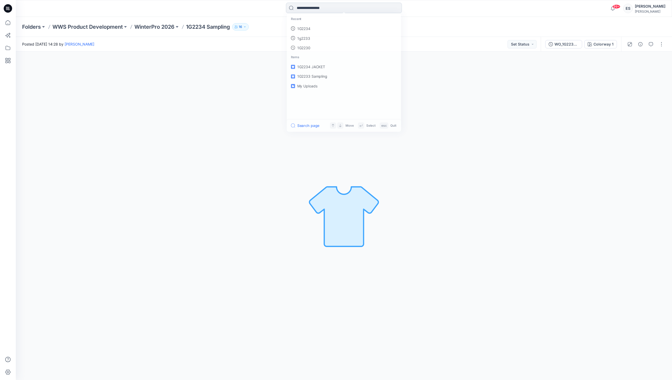
click at [311, 11] on input at bounding box center [344, 8] width 116 height 11
click at [310, 28] on p "1G2234" at bounding box center [302, 29] width 13 height 6
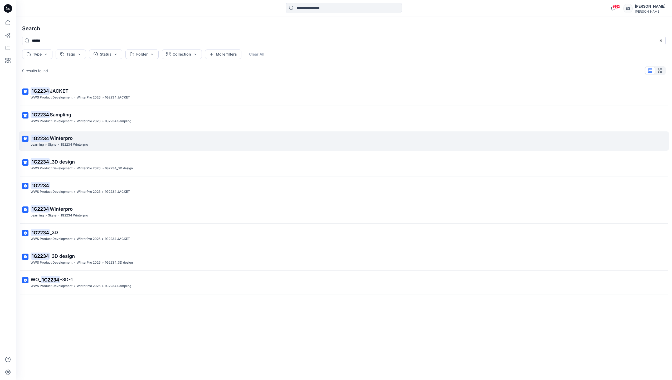
click at [159, 142] on div "Learning > Signe > 1G2234 Winterpro" at bounding box center [343, 145] width 625 height 6
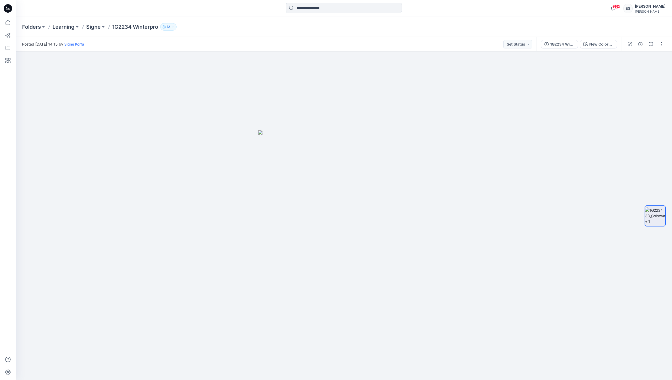
click at [324, 7] on input at bounding box center [344, 8] width 116 height 11
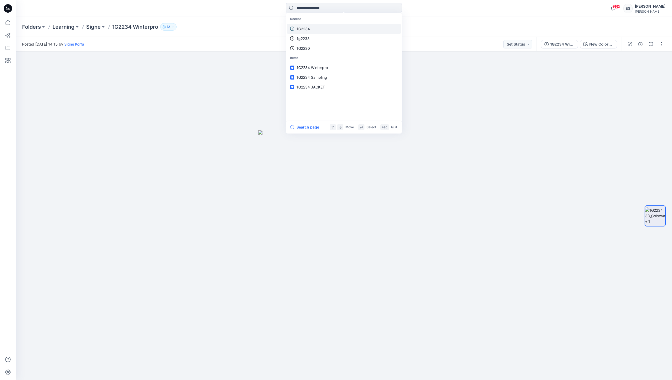
click at [322, 29] on link "1G2234" at bounding box center [344, 29] width 114 height 10
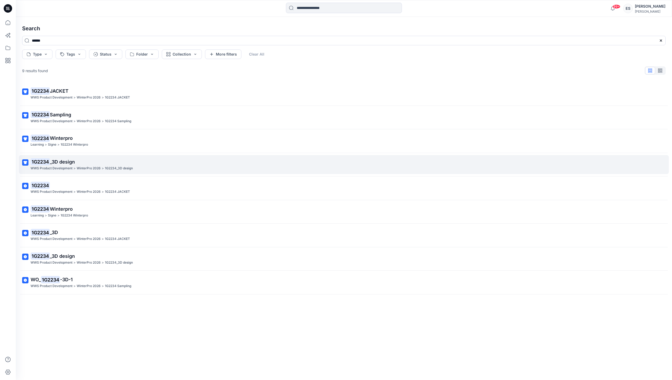
click at [111, 159] on p "1G2234 _3D design" at bounding box center [343, 161] width 625 height 7
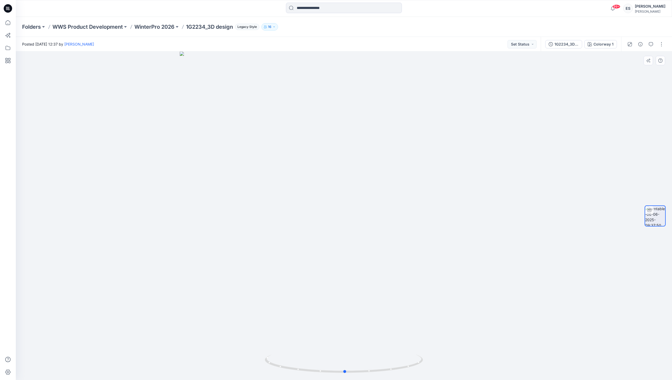
drag, startPoint x: 344, startPoint y: 372, endPoint x: 642, endPoint y: 84, distance: 414.7
click at [346, 350] on div at bounding box center [344, 216] width 656 height 329
drag, startPoint x: 345, startPoint y: 373, endPoint x: 421, endPoint y: 352, distance: 78.5
click at [421, 352] on div at bounding box center [344, 216] width 656 height 329
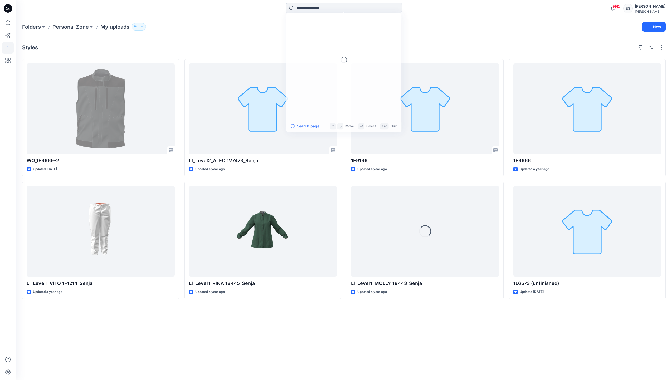
click at [367, 7] on input at bounding box center [344, 8] width 116 height 11
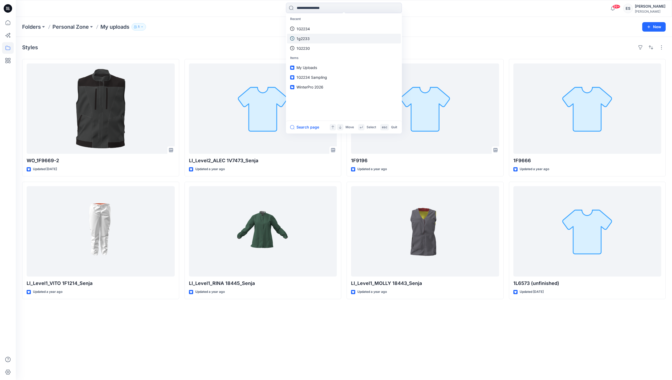
click at [352, 38] on link "1g2233" at bounding box center [344, 39] width 114 height 10
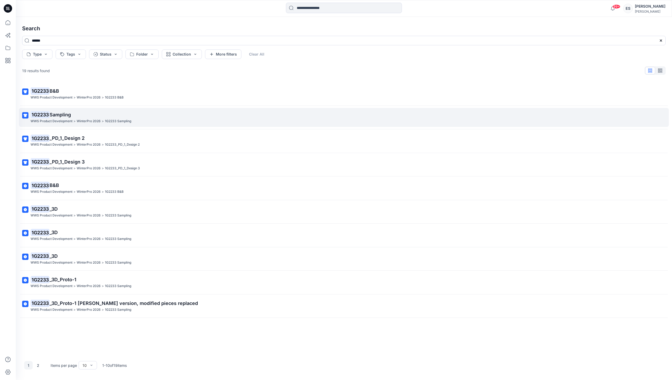
click at [219, 116] on p "1G2233 Sampling" at bounding box center [343, 114] width 625 height 7
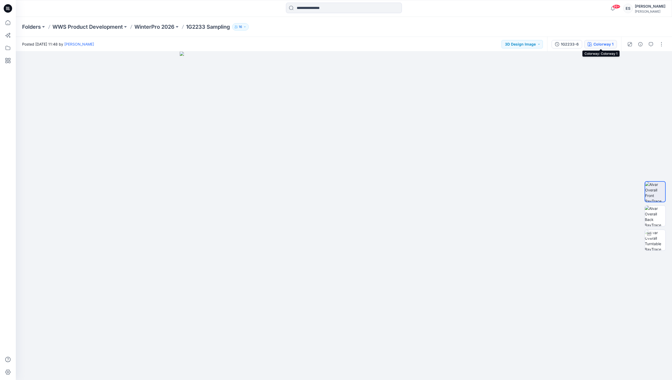
click at [598, 44] on div "Colorway 1" at bounding box center [603, 44] width 20 height 6
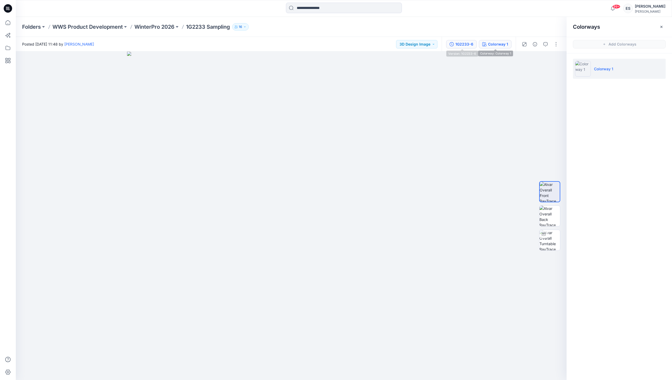
click at [468, 42] on div "1G2233-6" at bounding box center [464, 44] width 18 height 6
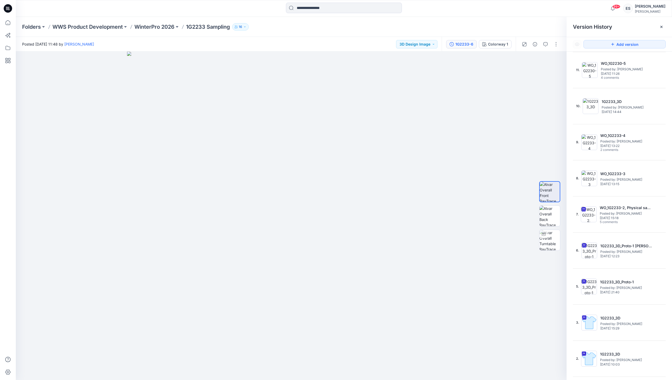
scroll to position [102, 0]
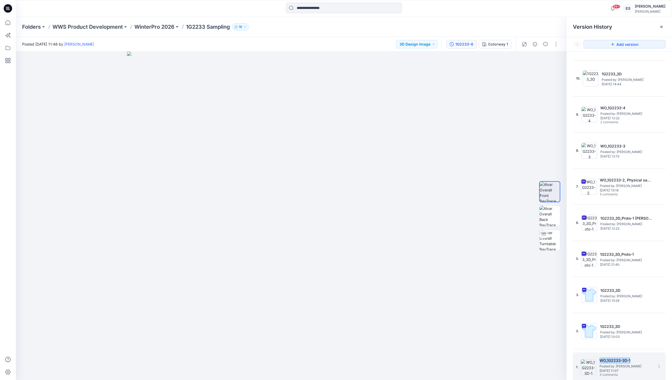
drag, startPoint x: 635, startPoint y: 362, endPoint x: 599, endPoint y: 361, distance: 36.9
click at [599, 361] on div "1. WO_1G2233-3D-1 Posted by: Eugenia Smirnova Friday, April 11, 2025 11:07 3 co…" at bounding box center [615, 367] width 79 height 25
copy h5 "WO_1G2233-3D-1"
